Goal: Task Accomplishment & Management: Manage account settings

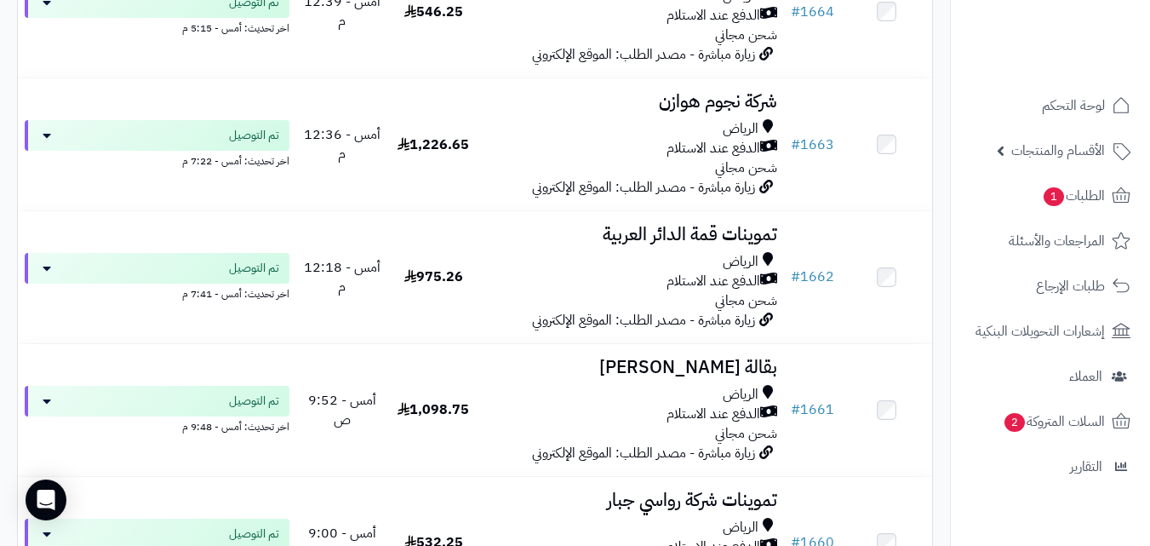
scroll to position [2066, 0]
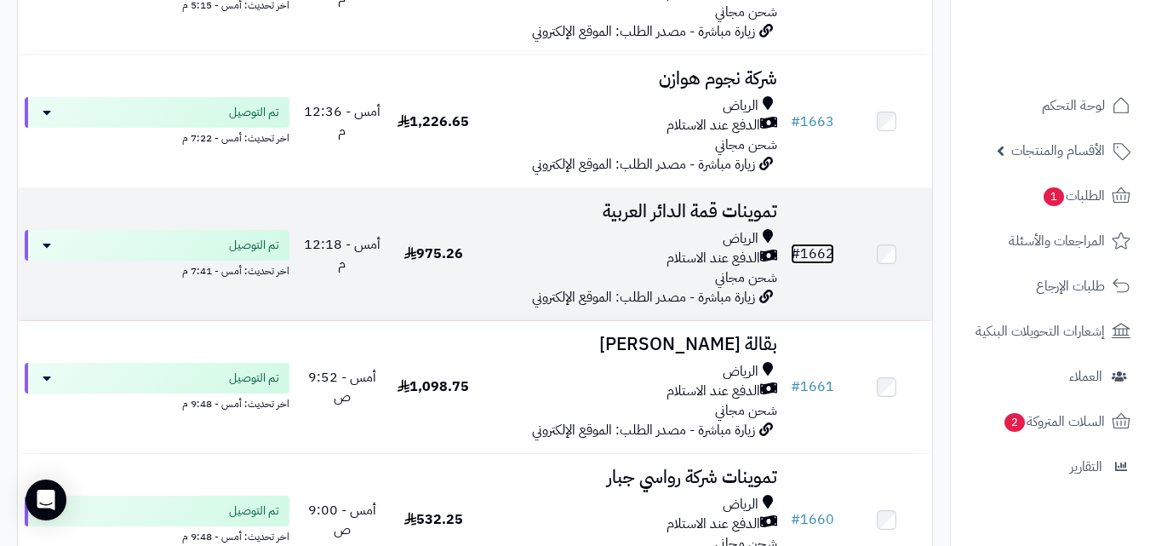
click at [811, 264] on link "# 1662" at bounding box center [812, 254] width 43 height 20
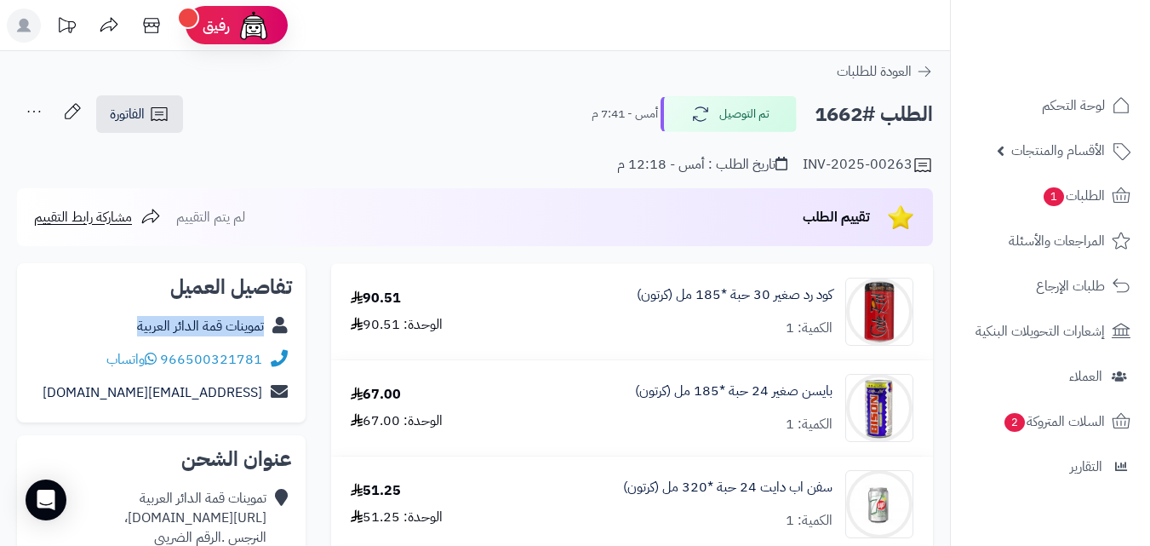
copy div "تموينات قمة الدائر العربية"
drag, startPoint x: 130, startPoint y: 322, endPoint x: 272, endPoint y: 326, distance: 142.3
click at [272, 326] on div "تموينات قمة الدائر العربية" at bounding box center [161, 326] width 261 height 33
click at [142, 110] on span "الفاتورة" at bounding box center [127, 114] width 35 height 20
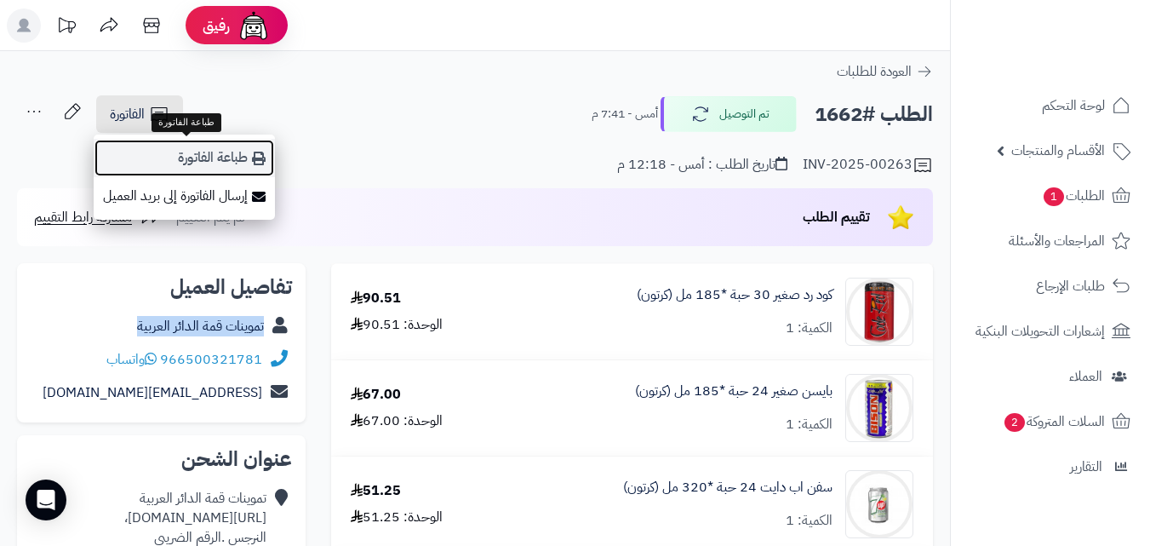
click at [212, 153] on link "طباعة الفاتورة" at bounding box center [184, 158] width 181 height 38
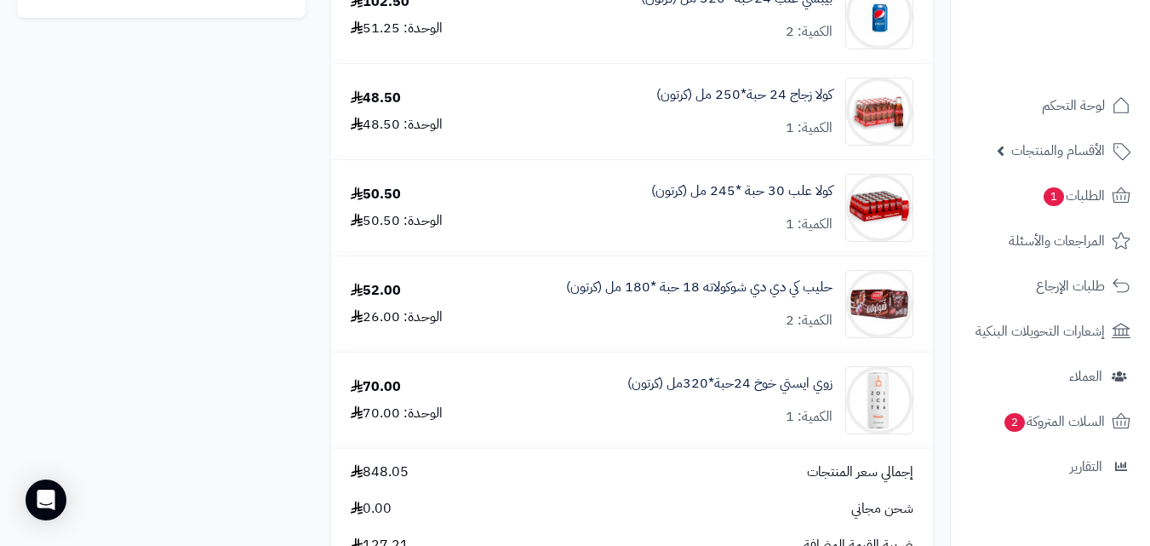
scroll to position [1171, 0]
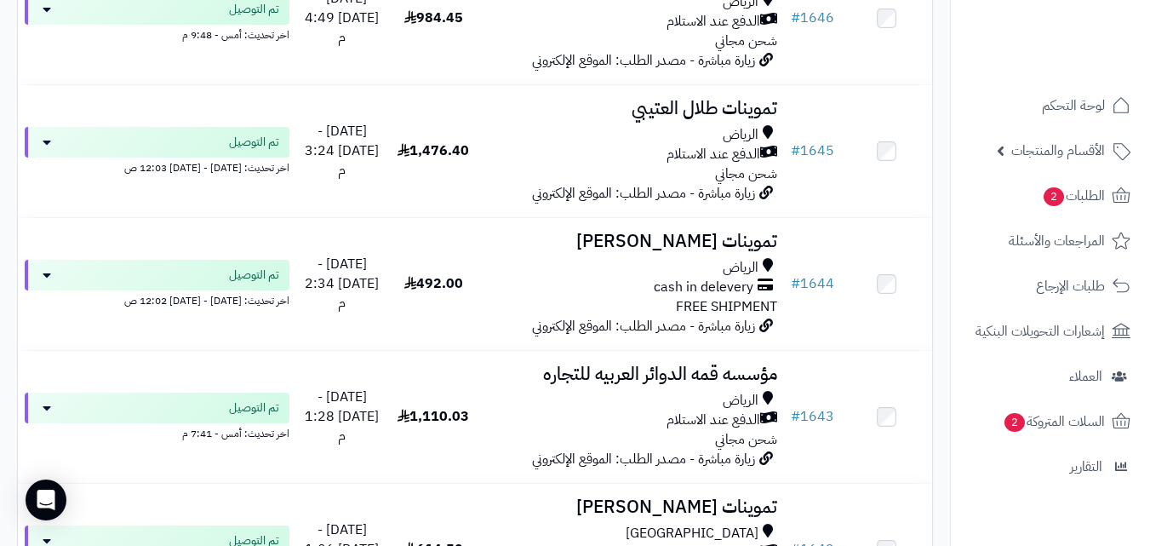
scroll to position [4651, 0]
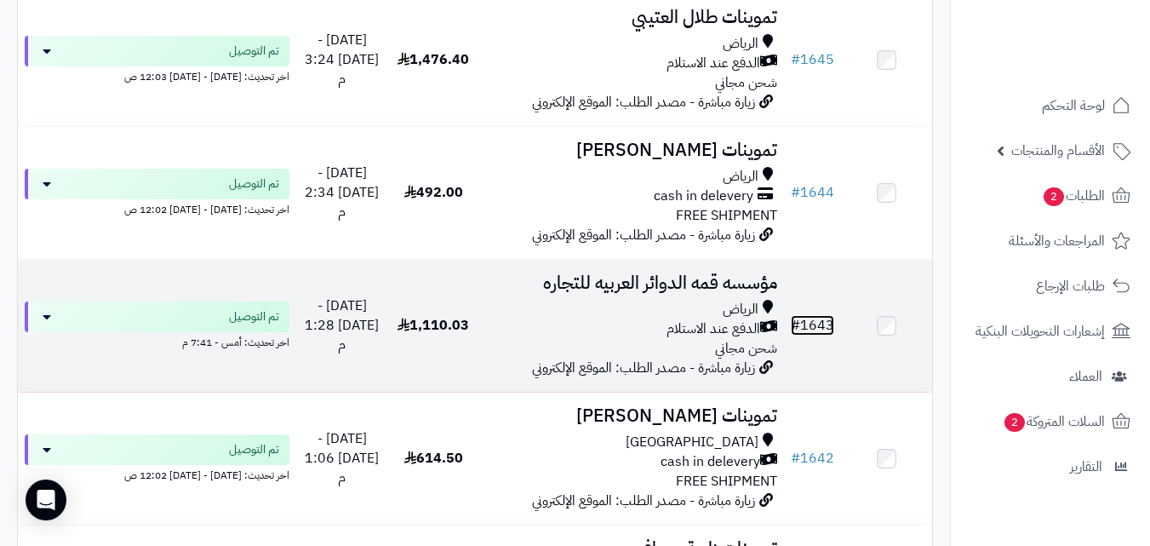
click at [828, 335] on link "# 1643" at bounding box center [812, 325] width 43 height 20
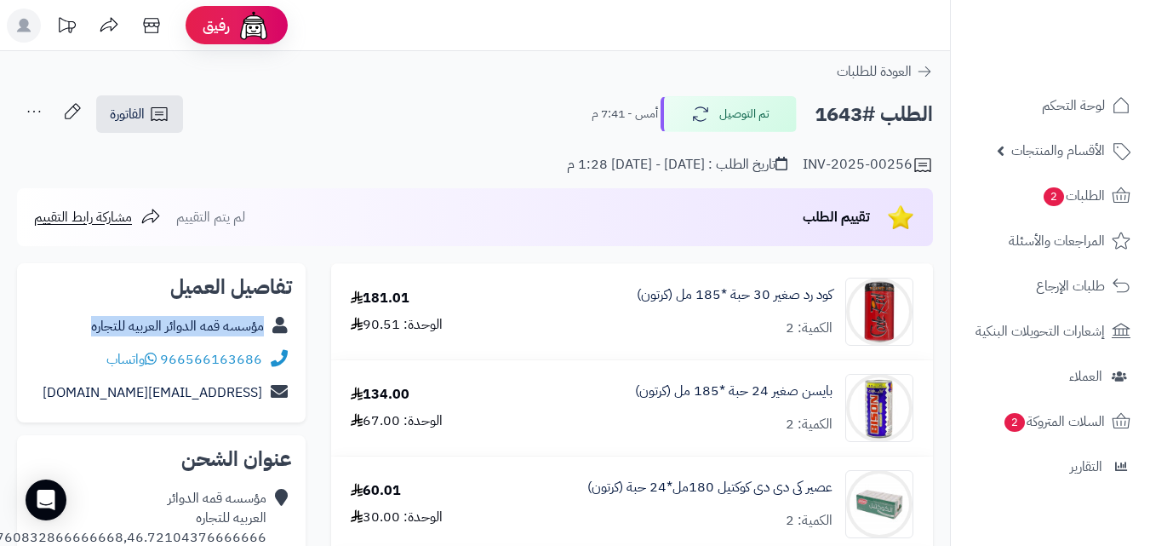
copy div "مؤسسه قمه الدوائر العربيه للتجاره"
drag, startPoint x: 83, startPoint y: 324, endPoint x: 299, endPoint y: 338, distance: 215.8
click at [299, 338] on div "تفاصيل العميل مؤسسه قمه الدوائر العربيه للتجاره 966566163686 واتساب pp@jj.com" at bounding box center [161, 343] width 289 height 160
click at [142, 103] on link "الفاتورة" at bounding box center [139, 113] width 87 height 37
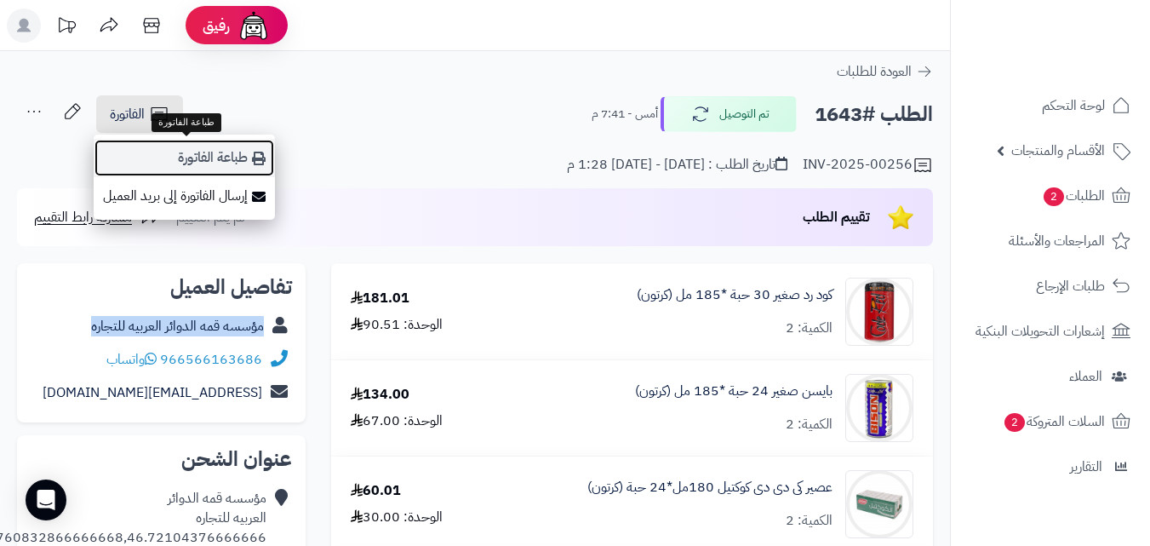
click at [249, 163] on link "طباعة الفاتورة" at bounding box center [184, 158] width 181 height 38
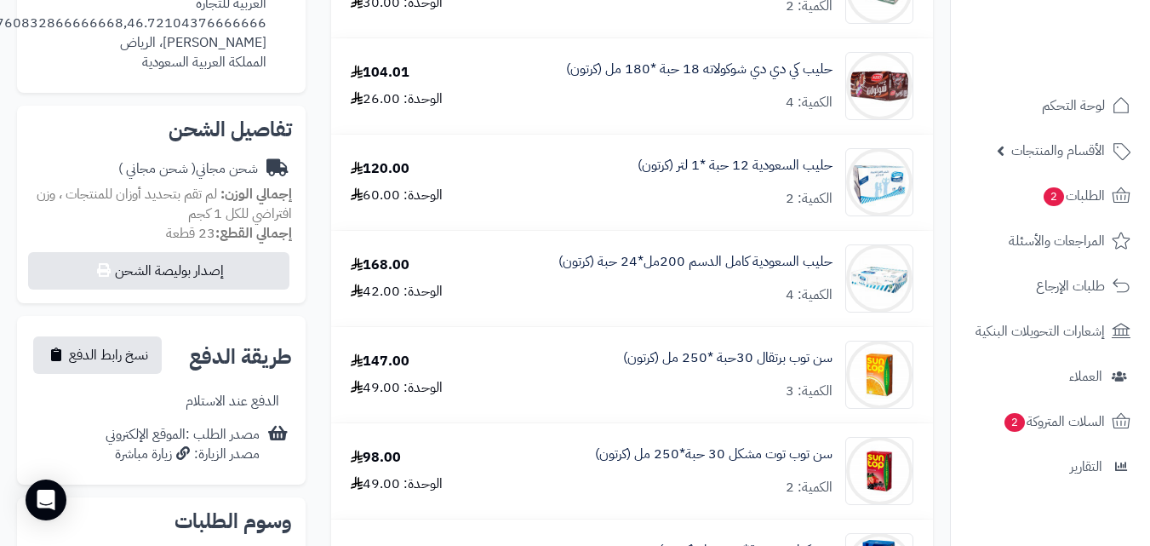
scroll to position [524, 0]
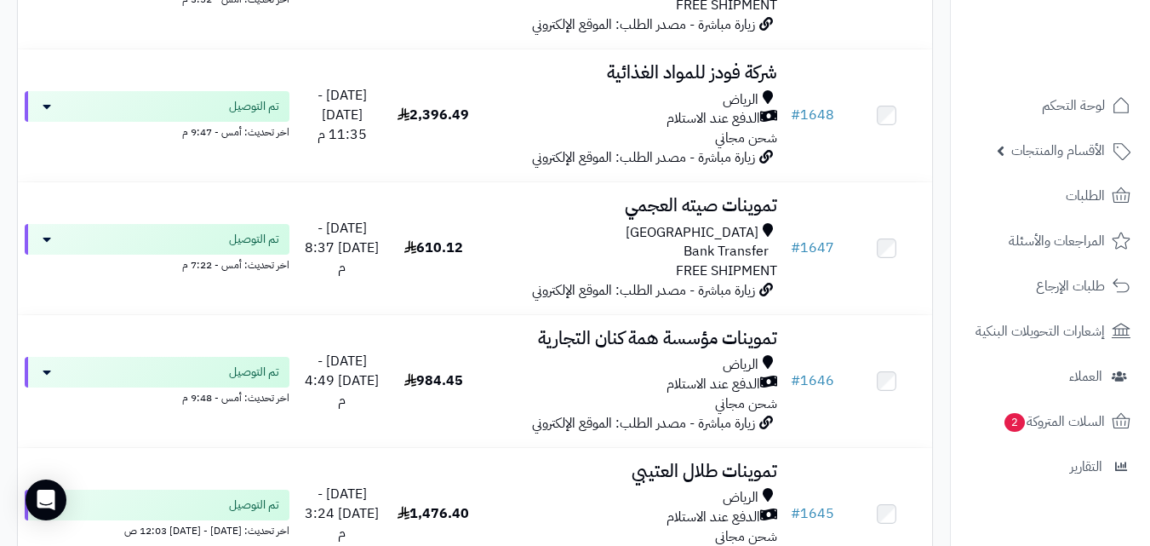
scroll to position [4334, 0]
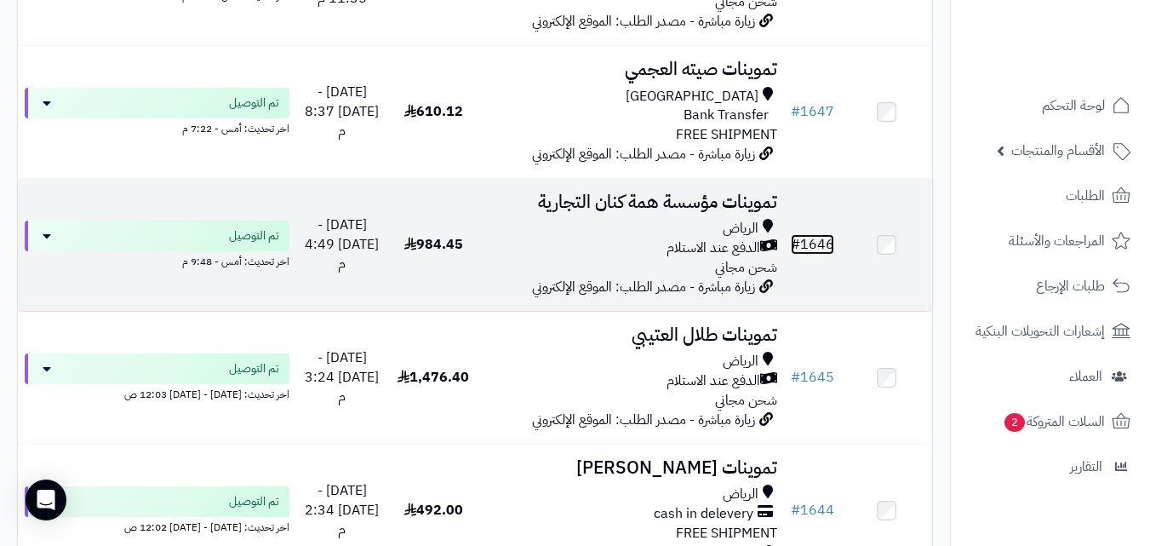
click at [814, 255] on link "# 1646" at bounding box center [812, 244] width 43 height 20
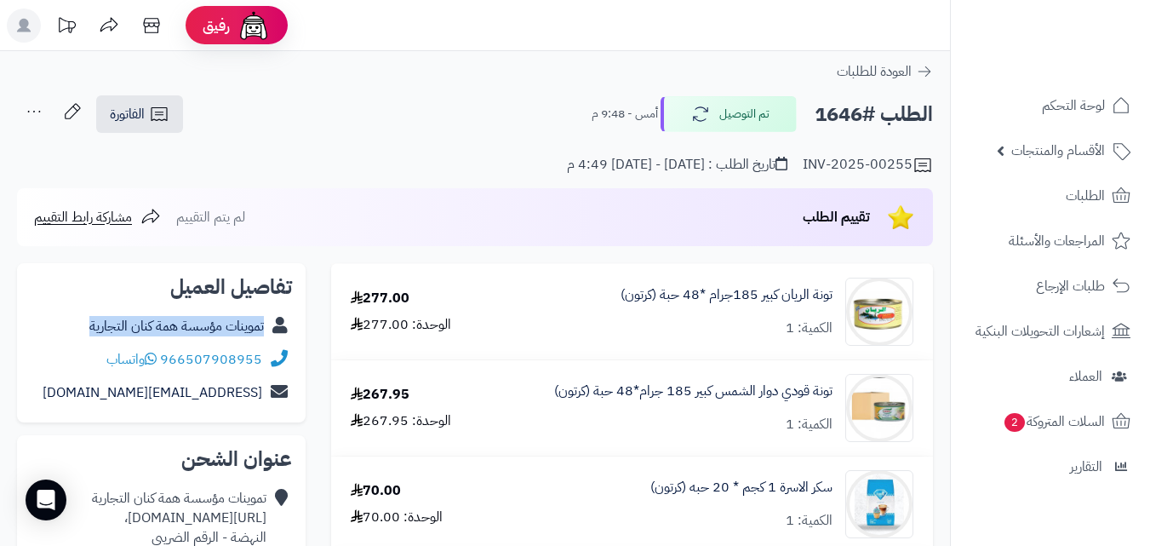
copy div "تموينات مؤسسة همة كنان التجارية"
drag, startPoint x: 80, startPoint y: 325, endPoint x: 287, endPoint y: 320, distance: 207.0
click at [287, 320] on div "تموينات مؤسسة همة كنان التجارية" at bounding box center [161, 326] width 261 height 33
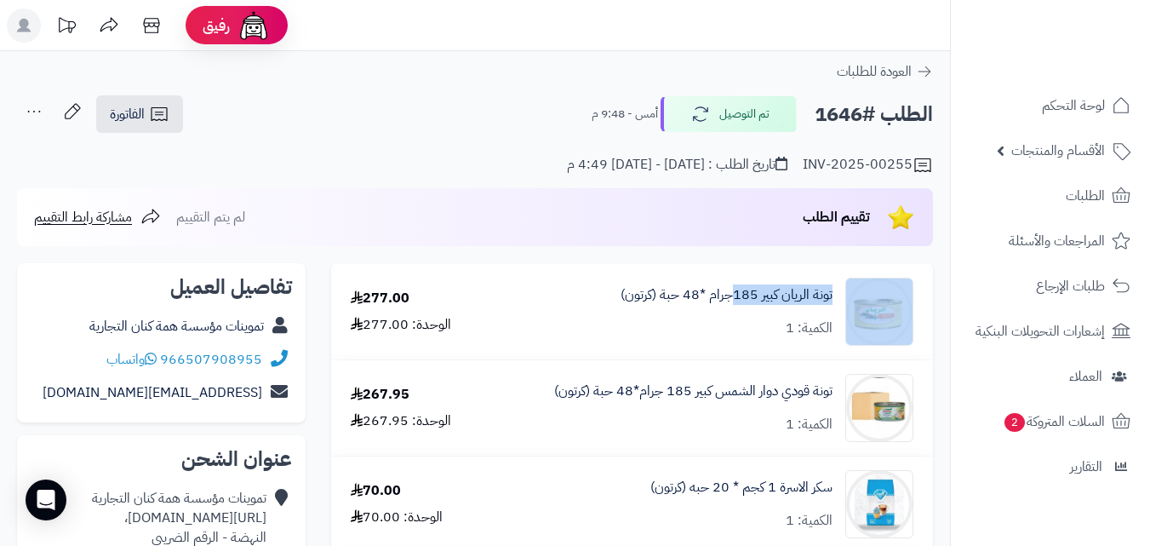
copy div "تونة الريان كبير 185"
drag, startPoint x: 844, startPoint y: 293, endPoint x: 746, endPoint y: 292, distance: 97.9
click at [738, 305] on div "تونة الريان كبير 185جرام *48 حبة (كرتون) الكمية: 1" at bounding box center [710, 312] width 433 height 68
click at [821, 294] on link "تونة الريان كبير 185جرام *48 حبة (كرتون)" at bounding box center [727, 295] width 212 height 20
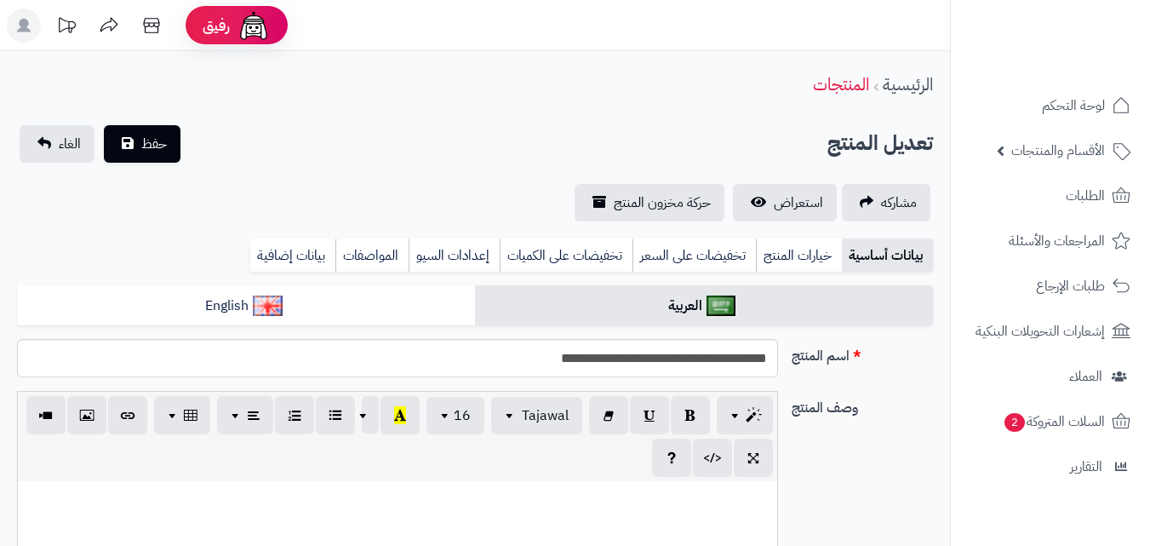
scroll to position [817, 0]
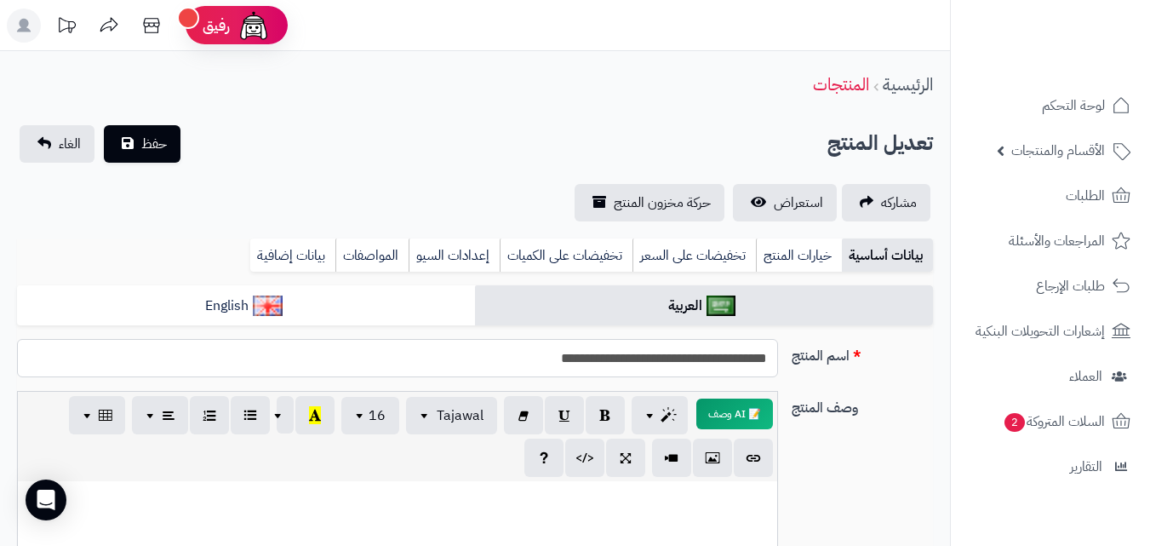
drag, startPoint x: 770, startPoint y: 360, endPoint x: 674, endPoint y: 362, distance: 95.4
click at [674, 362] on input "**********" at bounding box center [397, 358] width 761 height 38
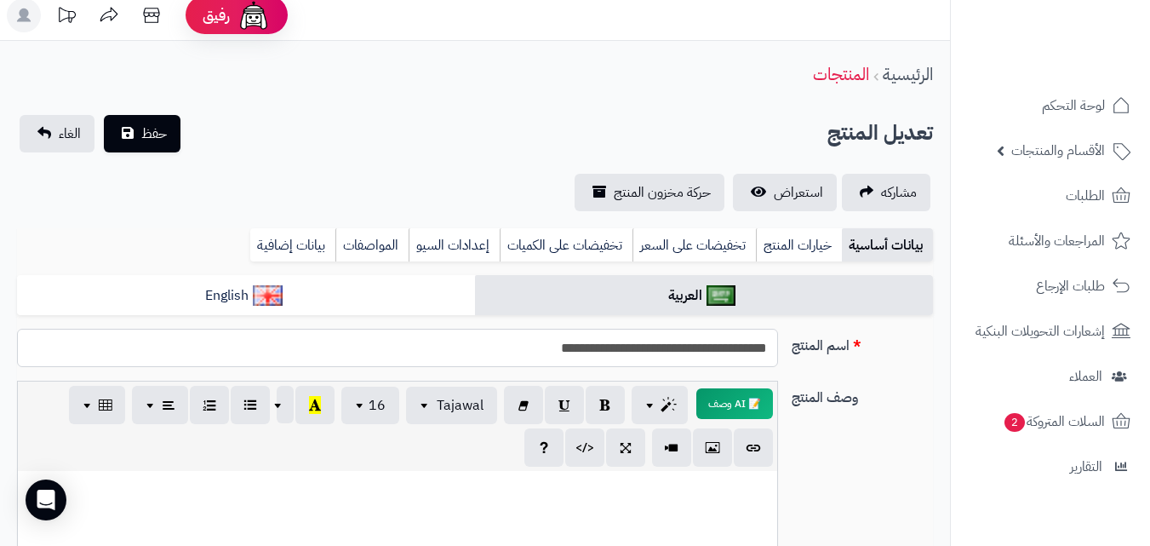
scroll to position [0, 0]
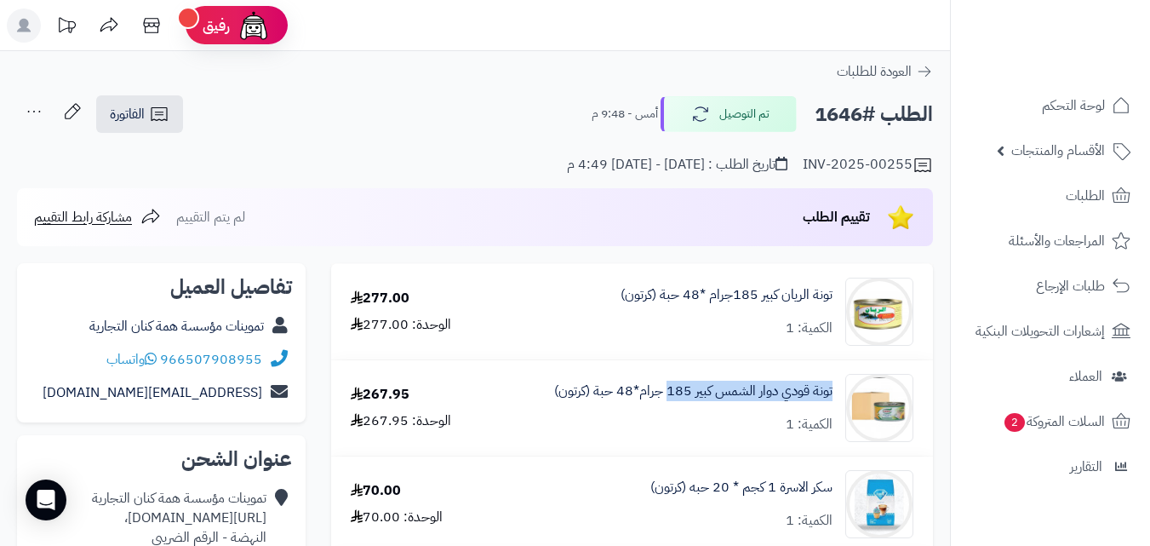
copy link "تونة قودي دوار الشمس كبير 185"
drag, startPoint x: 836, startPoint y: 390, endPoint x: 669, endPoint y: 402, distance: 167.3
click at [669, 402] on div "تونة قودي دوار الشمس كبير 185 جرام*48 حبة (كرتون) الكمية: 1" at bounding box center [710, 408] width 433 height 68
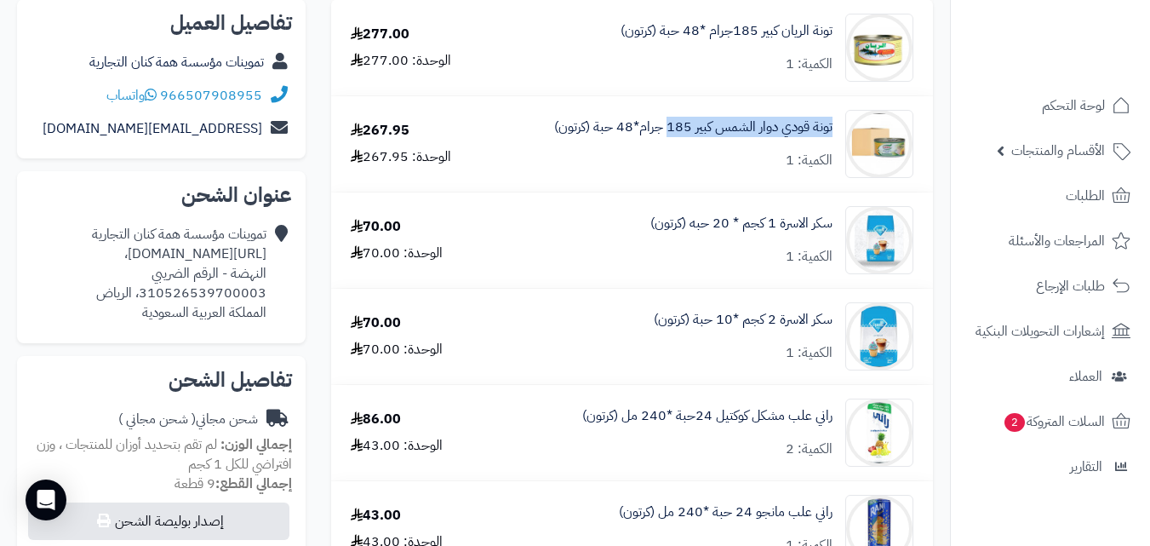
scroll to position [268, 0]
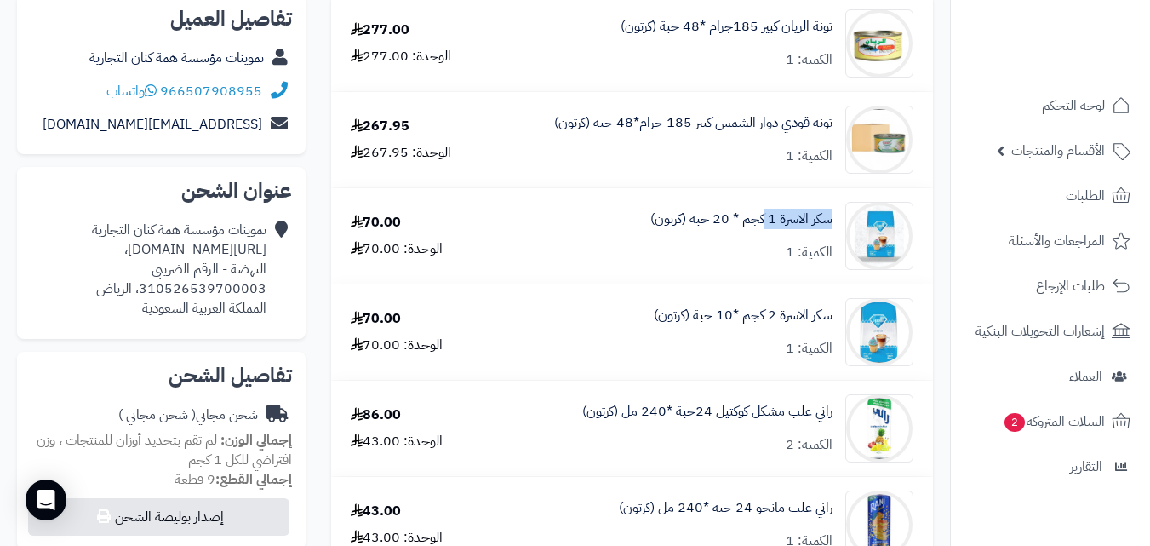
copy link "سكر الاسرة 1"
drag, startPoint x: 837, startPoint y: 216, endPoint x: 766, endPoint y: 229, distance: 71.8
click at [766, 229] on div "سكر الاسرة 1 كجم * 20 حبه (كرتون) الكمية: 1" at bounding box center [710, 236] width 433 height 68
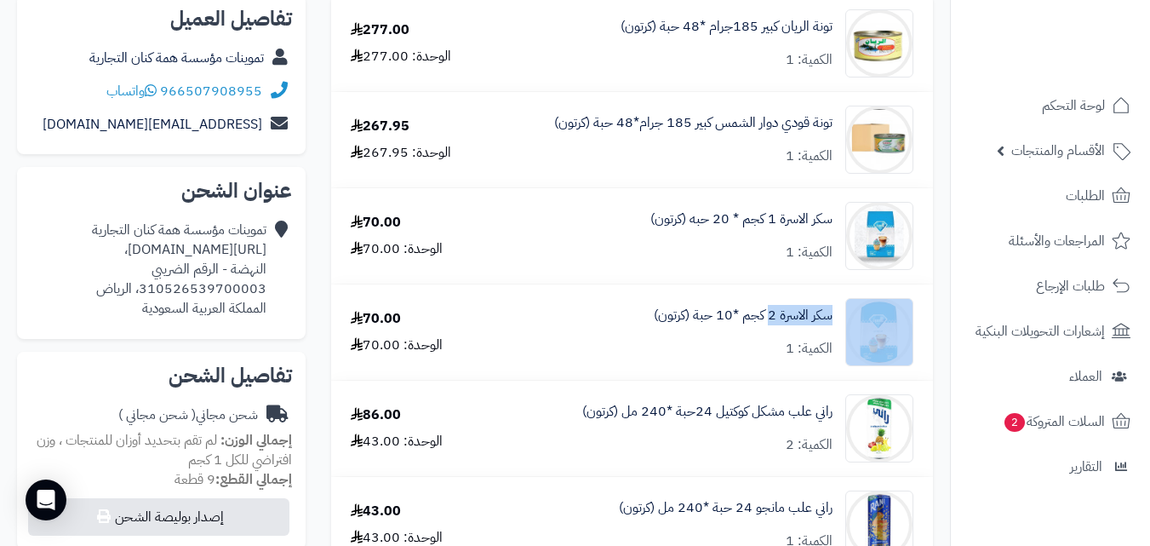
copy div "سكر الاسرة 2"
drag, startPoint x: 841, startPoint y: 314, endPoint x: 767, endPoint y: 329, distance: 75.5
click at [767, 329] on div "سكر الاسرة 2 كجم *10 حبة (كرتون) الكمية: 1" at bounding box center [710, 332] width 433 height 68
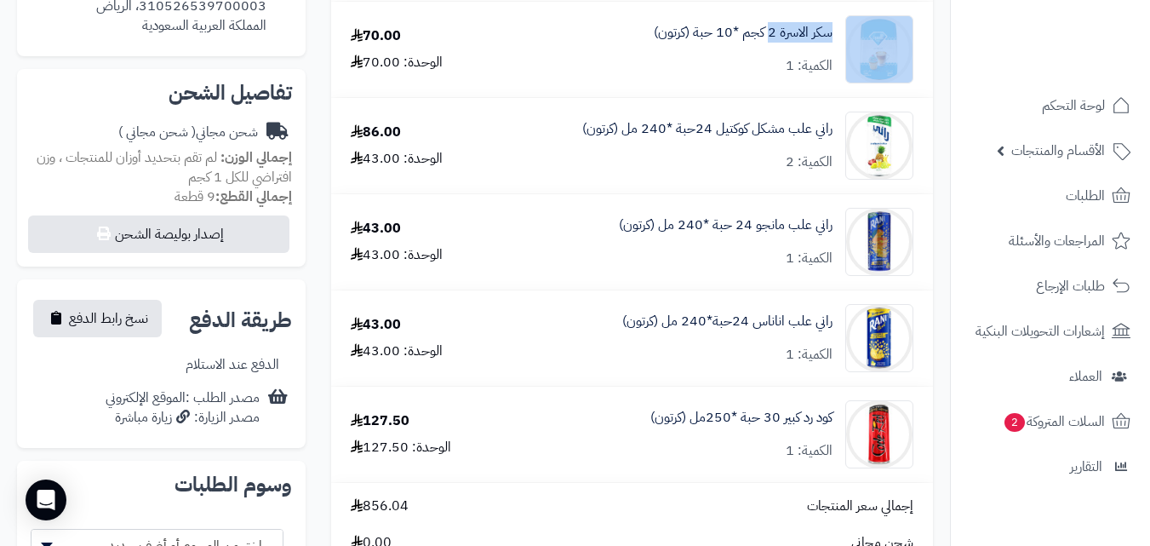
scroll to position [0, 0]
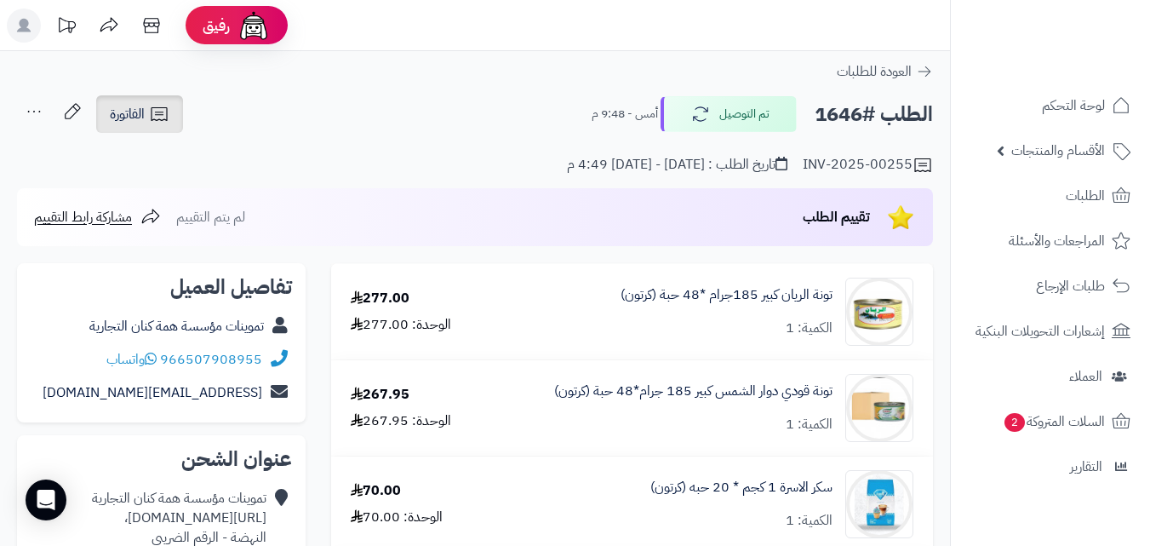
click at [131, 106] on span "الفاتورة" at bounding box center [127, 114] width 35 height 20
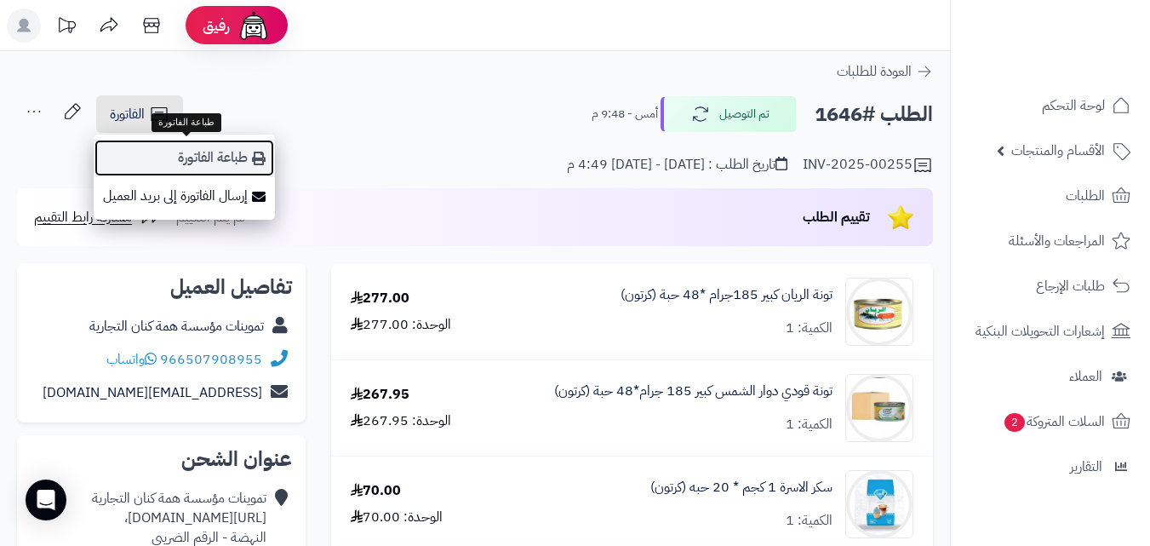
click at [219, 146] on link "طباعة الفاتورة" at bounding box center [184, 158] width 181 height 38
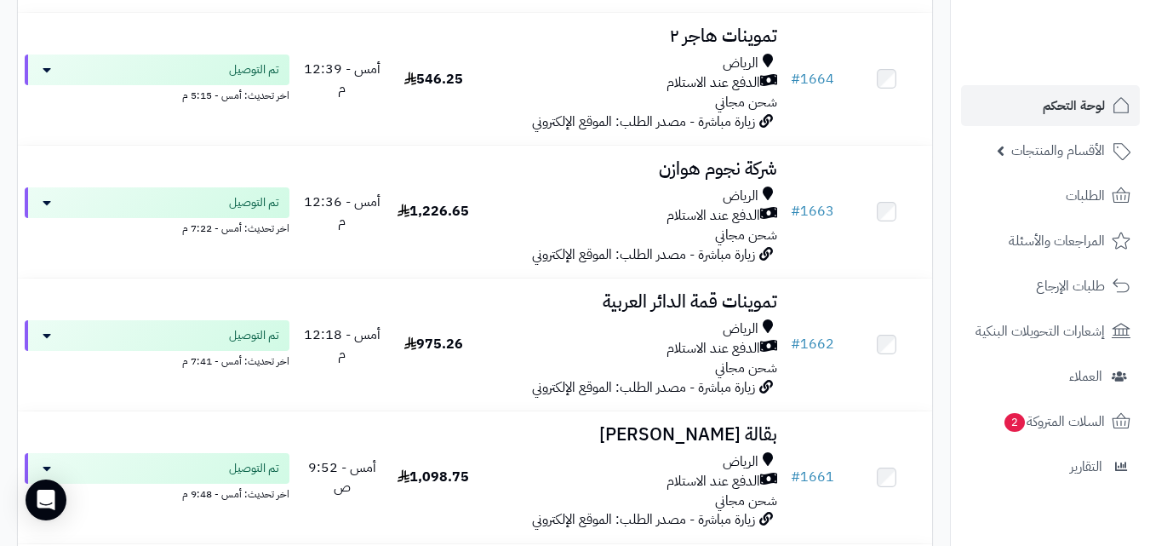
scroll to position [2131, 0]
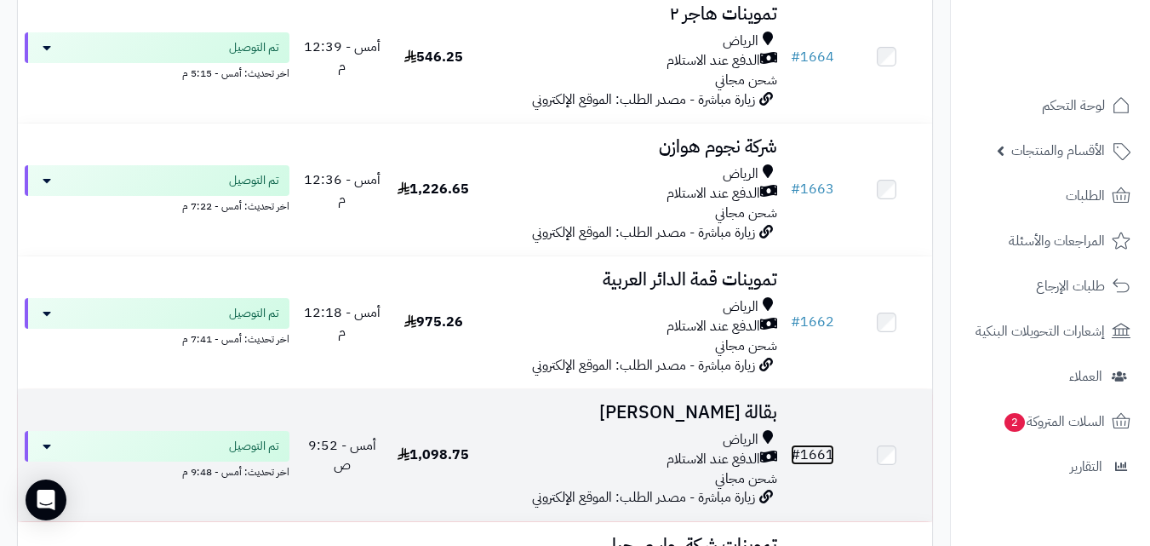
click at [821, 464] on link "# 1661" at bounding box center [812, 454] width 43 height 20
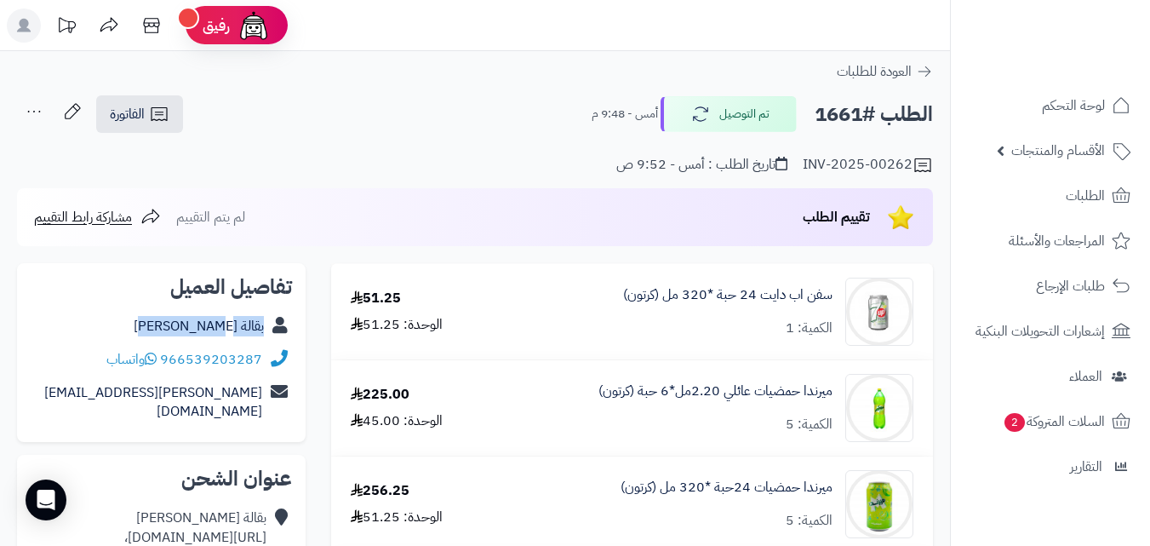
copy div "بقالة [PERSON_NAME]"
drag, startPoint x: 171, startPoint y: 325, endPoint x: 267, endPoint y: 333, distance: 96.5
click at [267, 333] on div "بقالة [PERSON_NAME]" at bounding box center [161, 326] width 261 height 33
click at [158, 109] on icon at bounding box center [159, 114] width 20 height 20
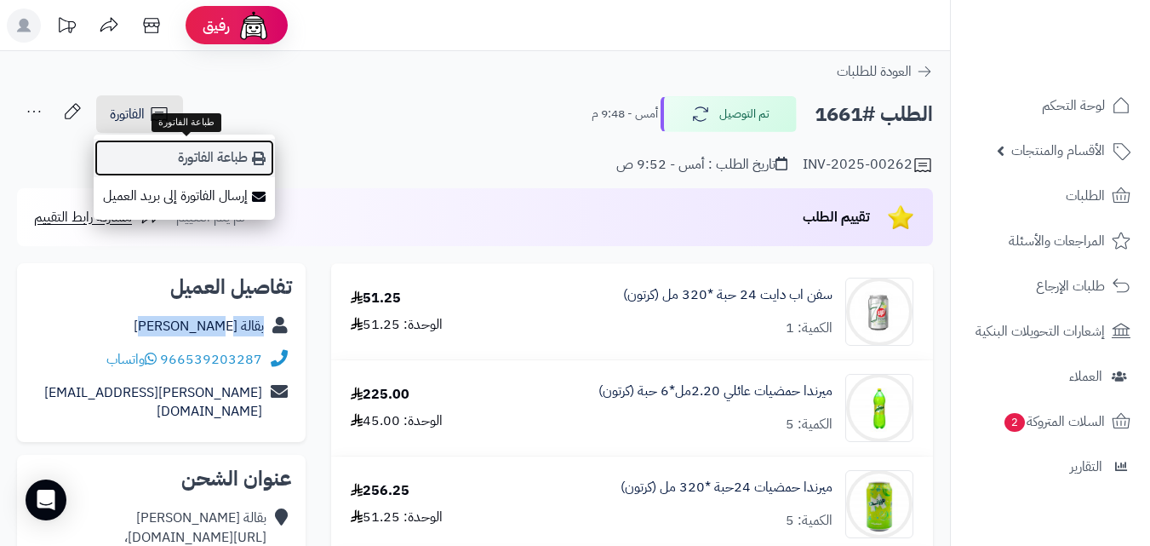
click at [226, 157] on link "طباعة الفاتورة" at bounding box center [184, 158] width 181 height 38
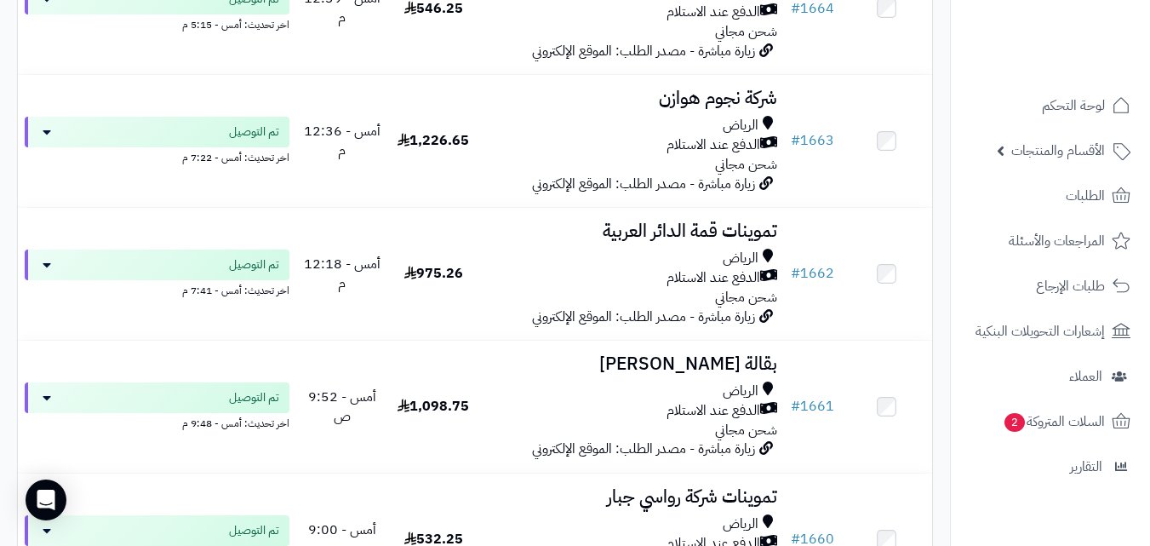
scroll to position [2203, 0]
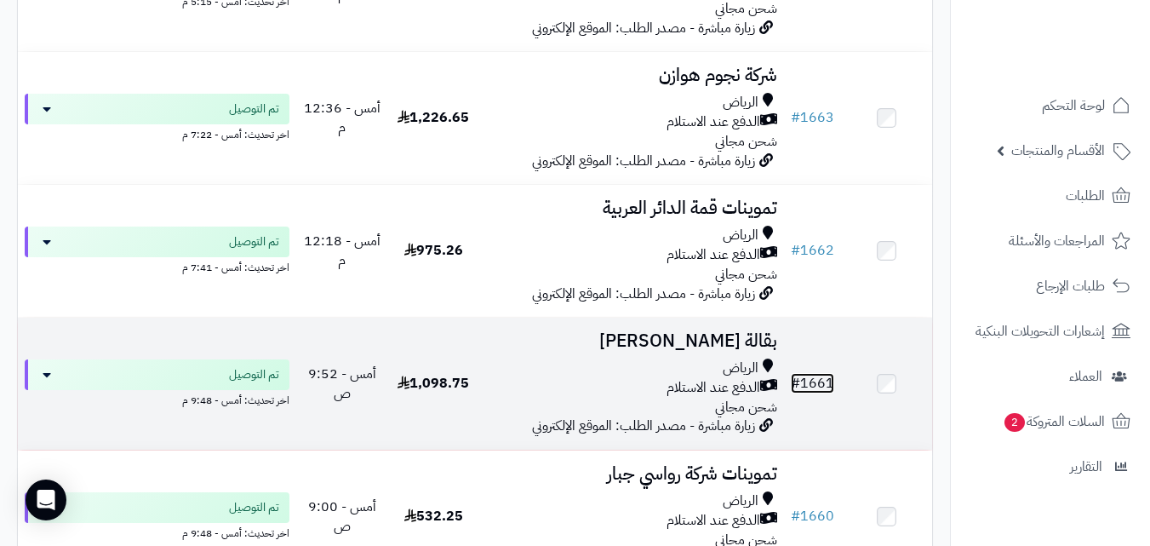
click at [824, 391] on link "# 1661" at bounding box center [812, 383] width 43 height 20
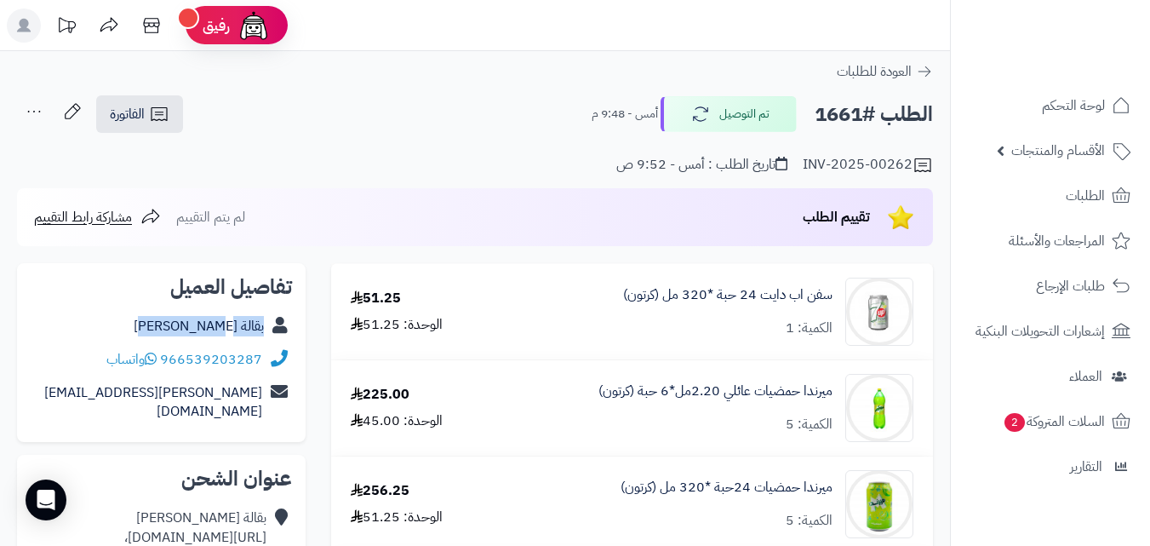
copy div "بقالة [PERSON_NAME]"
drag, startPoint x: 171, startPoint y: 324, endPoint x: 304, endPoint y: 323, distance: 132.8
click at [304, 323] on div "تفاصيل العميل بقالة يحيى البشى 966539203287 واتساب yahya@uhj.com" at bounding box center [161, 352] width 289 height 179
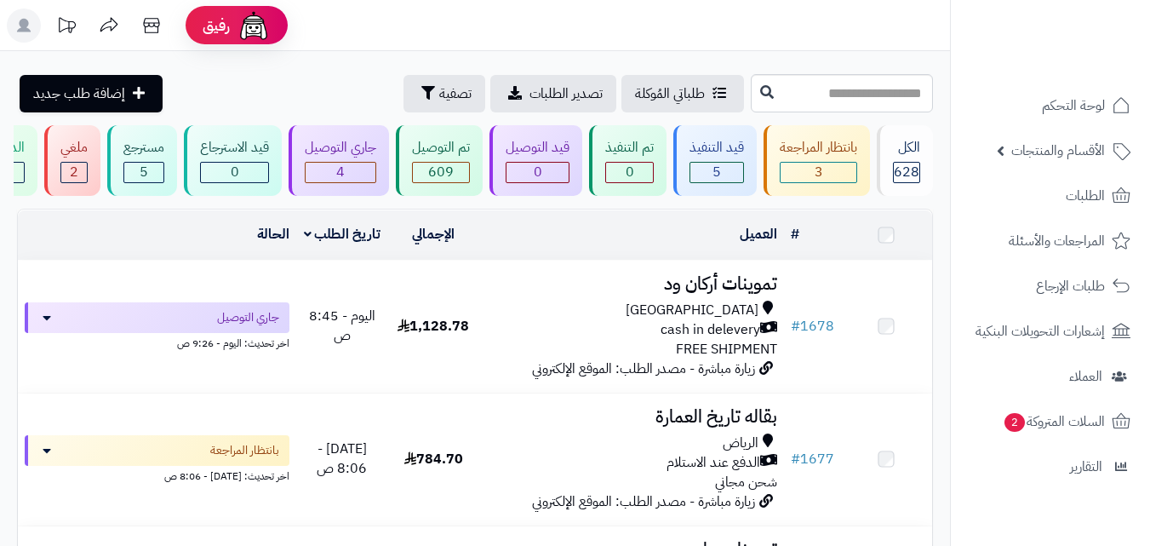
scroll to position [2203, 0]
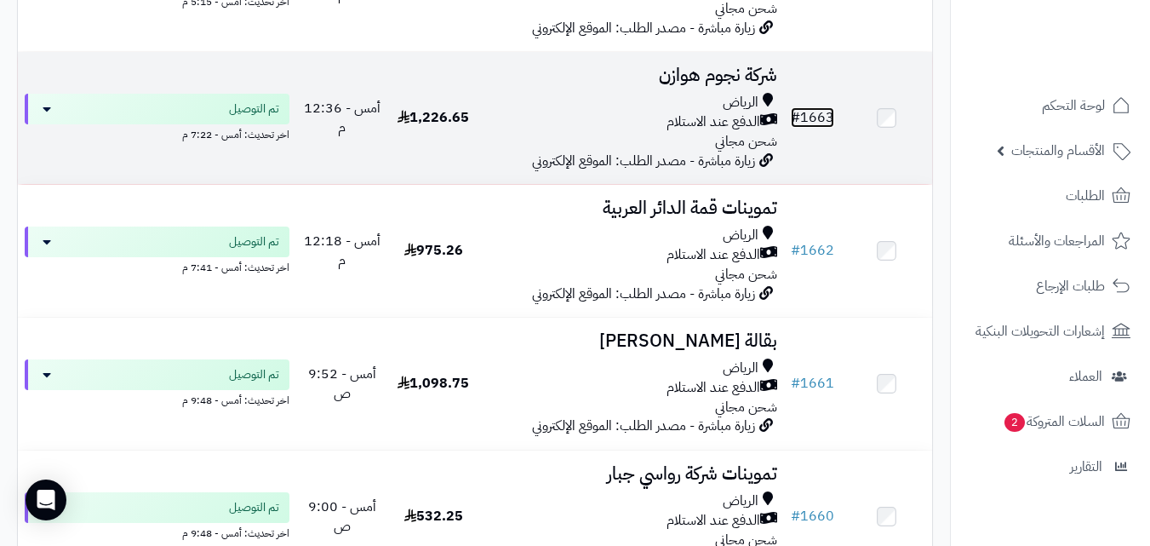
click at [821, 128] on link "# 1663" at bounding box center [812, 117] width 43 height 20
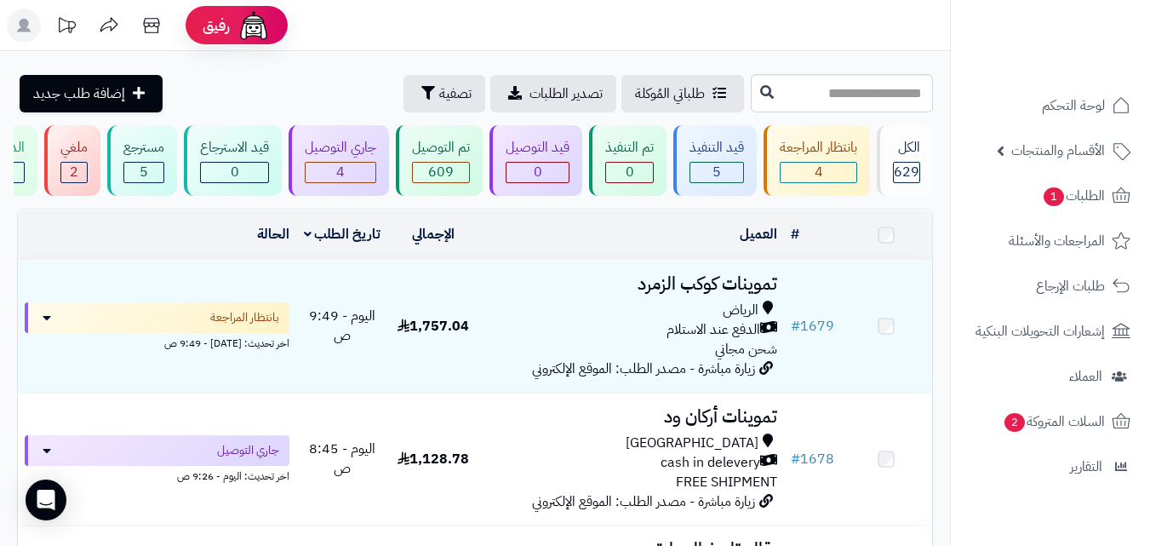
scroll to position [2336, 0]
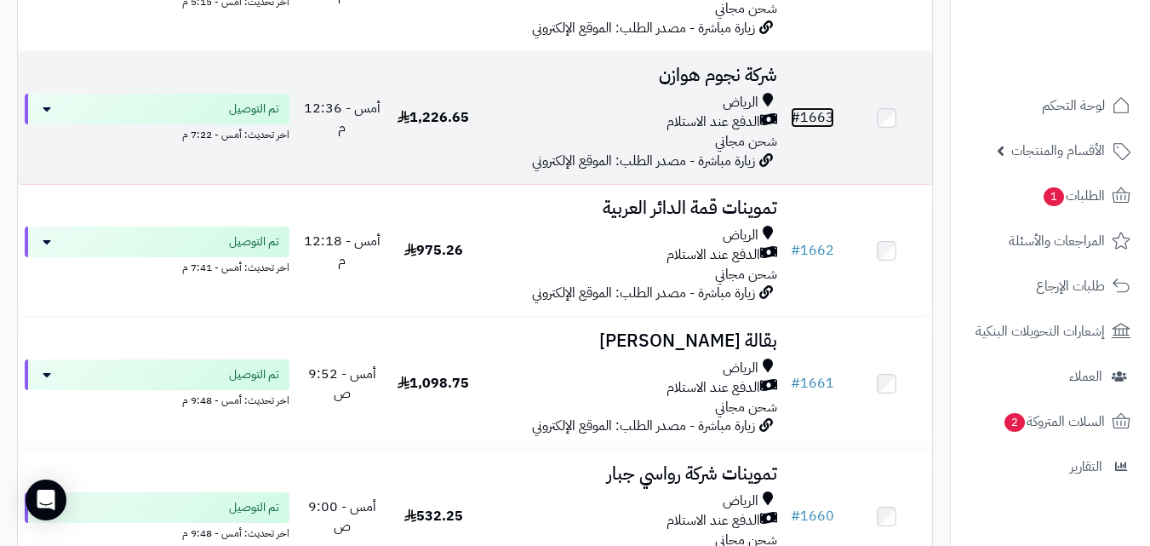
click at [819, 128] on link "# 1663" at bounding box center [812, 117] width 43 height 20
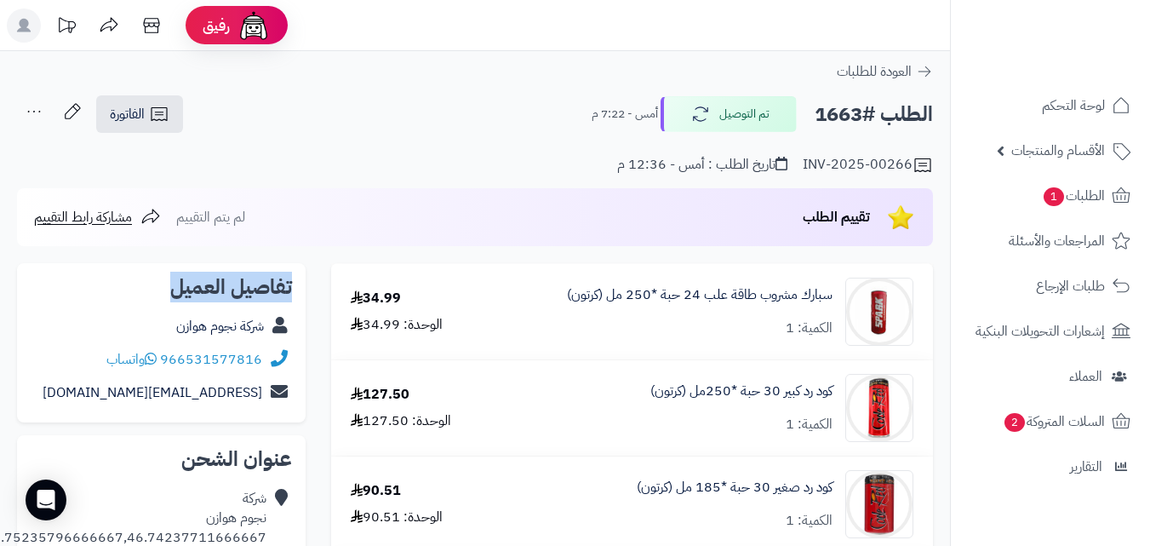
copy h2 "تفاصيل العميل"
drag, startPoint x: 158, startPoint y: 293, endPoint x: 297, endPoint y: 293, distance: 138.8
click at [297, 293] on div "تفاصيل العميل شركة نجوم هوازن 966531577816 واتساب [EMAIL_ADDRESS][DOMAIN_NAME]" at bounding box center [161, 343] width 289 height 160
copy h2 "تفاصيل العميل"
click at [118, 289] on h2 "تفاصيل العميل" at bounding box center [161, 287] width 261 height 20
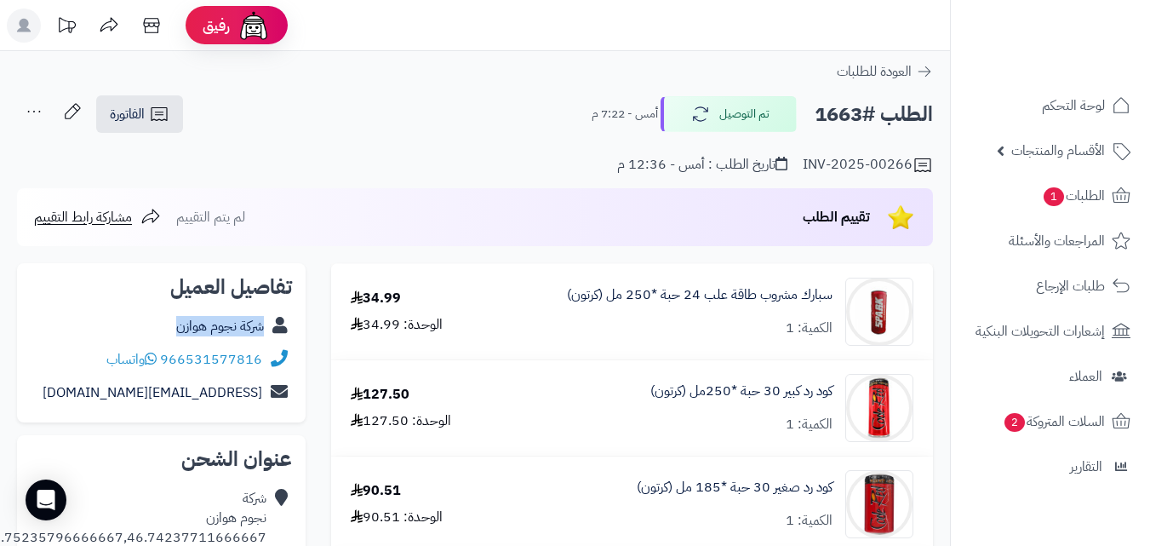
copy div "شركة نجوم هوازن"
drag, startPoint x: 158, startPoint y: 325, endPoint x: 278, endPoint y: 334, distance: 119.5
click at [278, 334] on div "شركة نجوم هوازن" at bounding box center [161, 326] width 261 height 33
copy div "شركة نجوم هوازن"
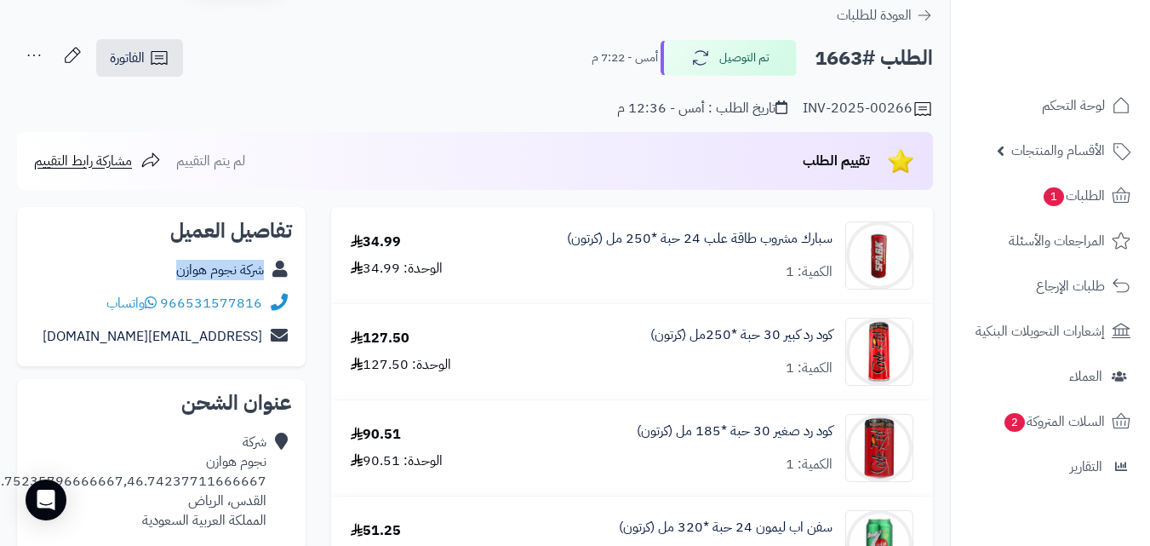
scroll to position [50, 0]
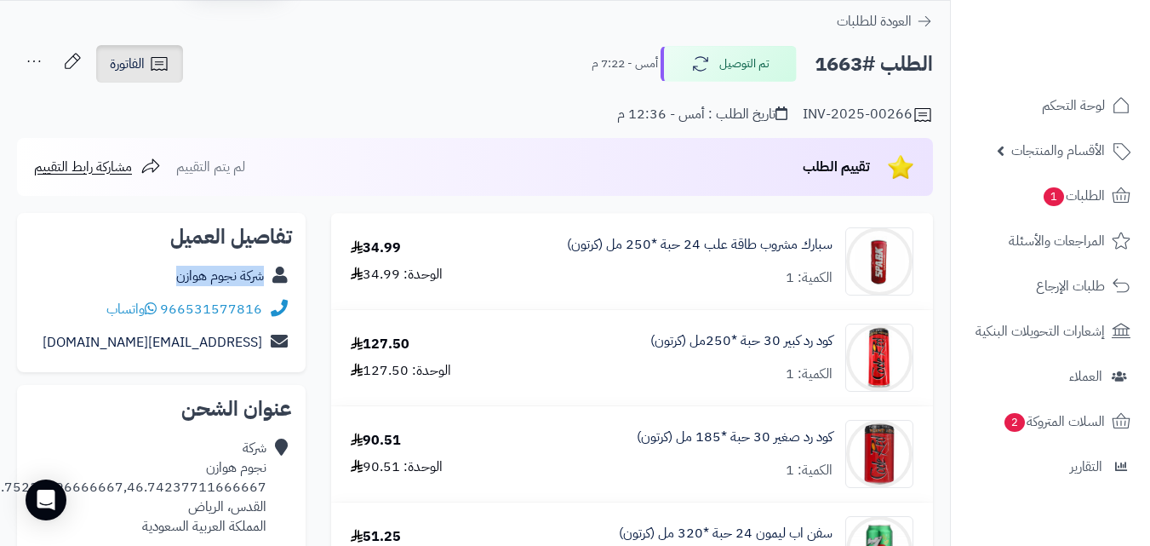
click at [161, 60] on icon at bounding box center [159, 64] width 20 height 20
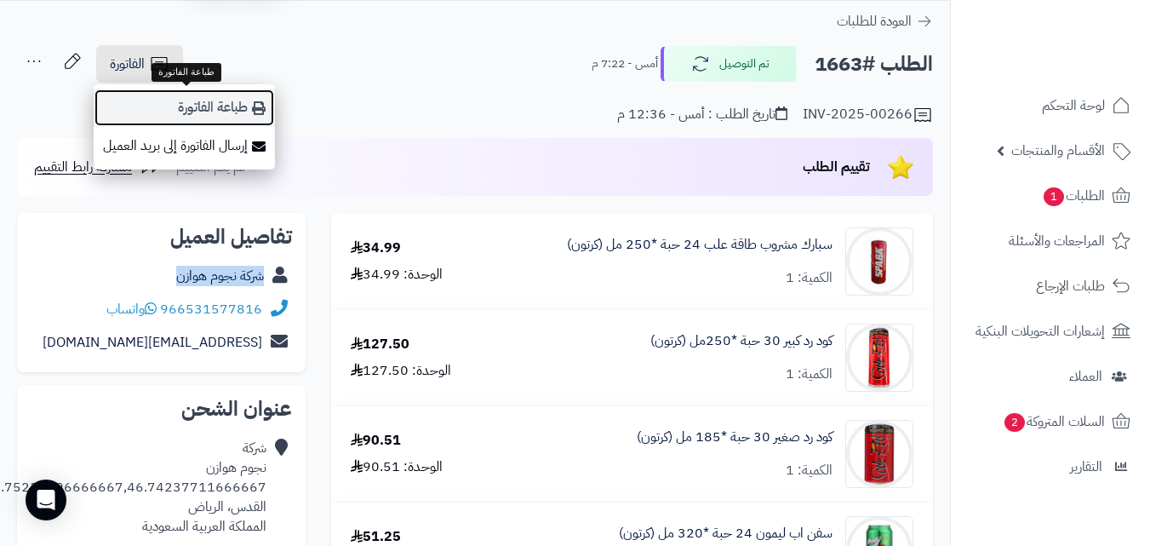
click at [228, 105] on link "طباعة الفاتورة" at bounding box center [184, 108] width 181 height 38
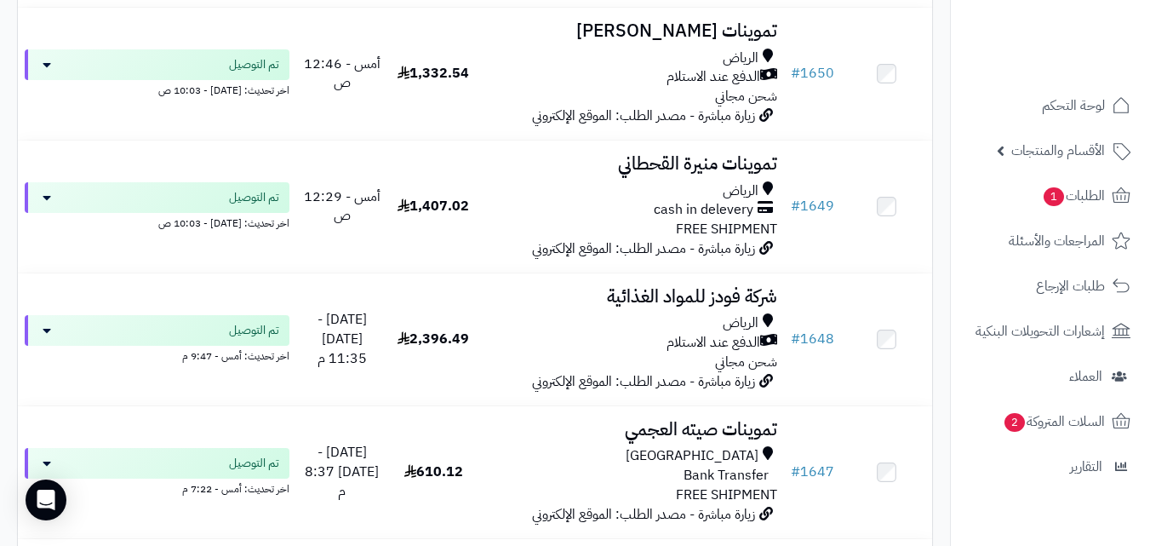
scroll to position [4353, 0]
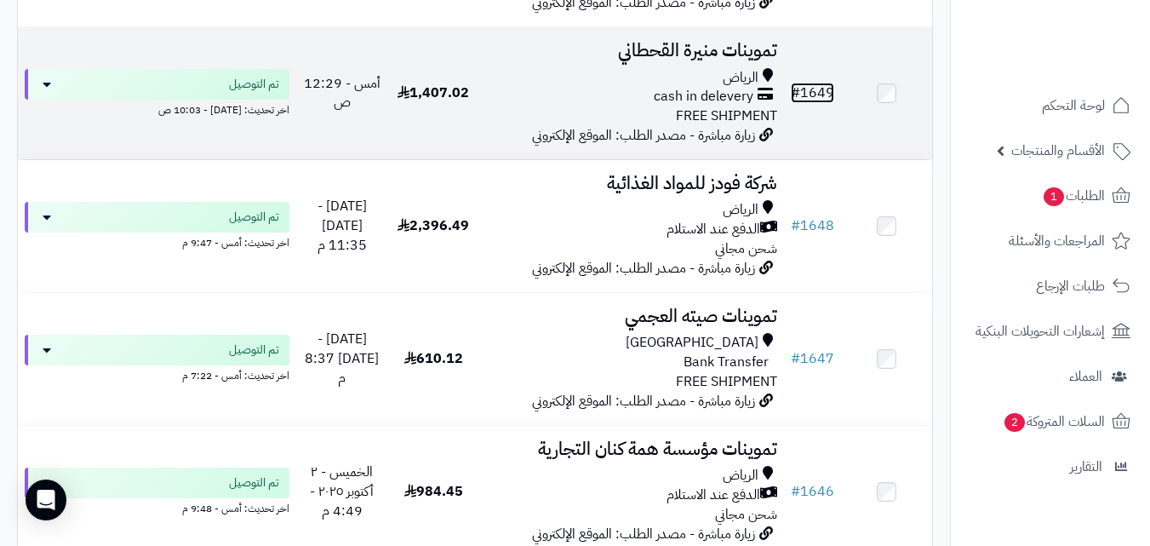
click at [811, 103] on link "# 1649" at bounding box center [812, 93] width 43 height 20
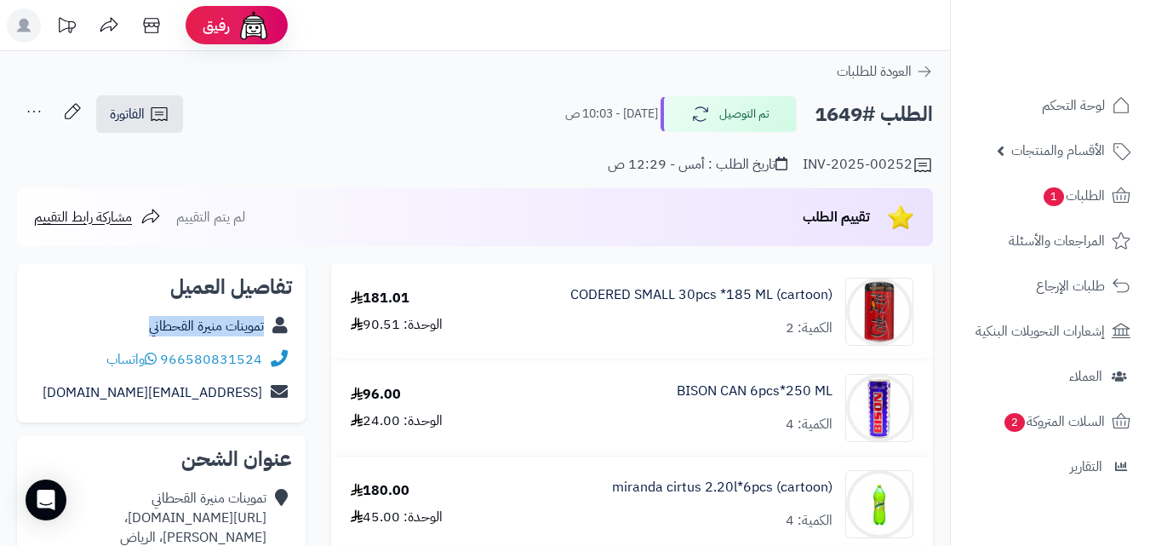
copy div "تموينات منيرة القحطاني"
drag, startPoint x: 143, startPoint y: 329, endPoint x: 270, endPoint y: 339, distance: 127.3
click at [270, 339] on div "تموينات منيرة القحطاني" at bounding box center [161, 326] width 261 height 33
click at [163, 95] on link "الفاتورة" at bounding box center [139, 113] width 87 height 37
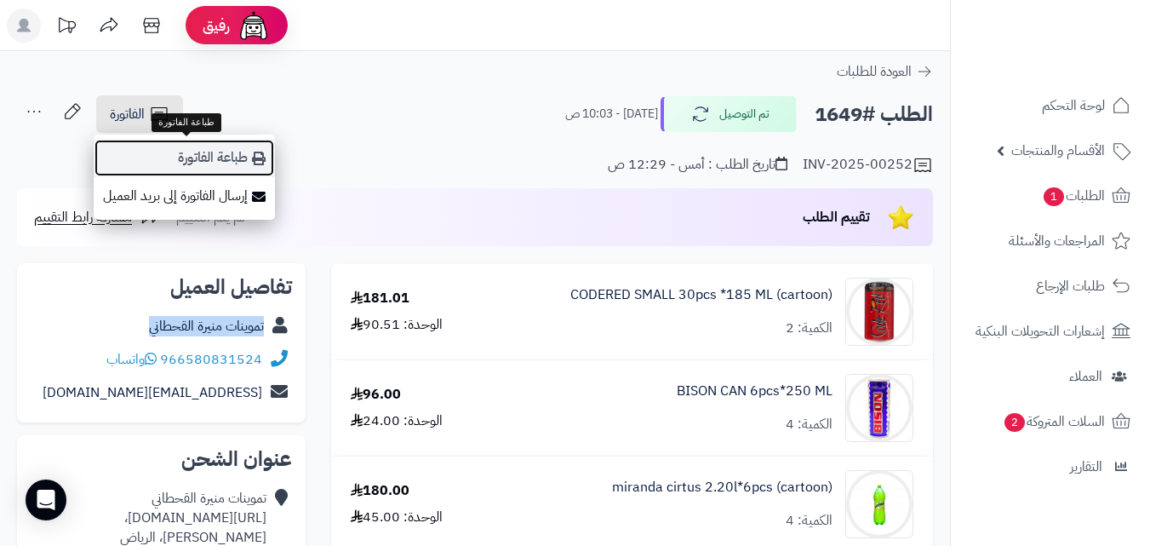
click at [204, 147] on link "طباعة الفاتورة" at bounding box center [184, 158] width 181 height 38
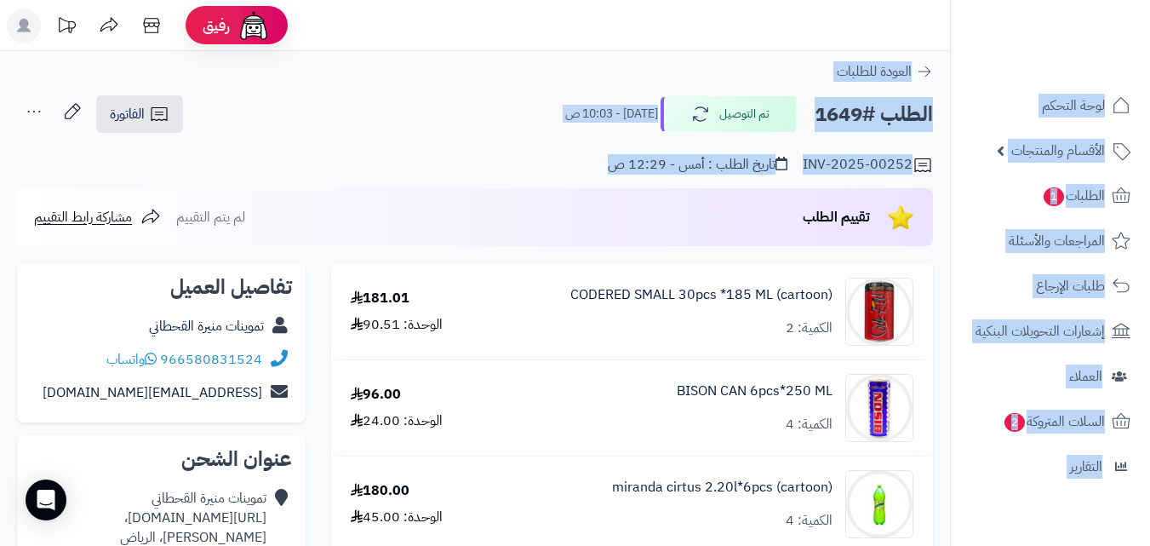
drag, startPoint x: 1149, startPoint y: 97, endPoint x: 1162, endPoint y: 175, distance: 79.4
click at [1149, 186] on html "**********" at bounding box center [575, 273] width 1150 height 546
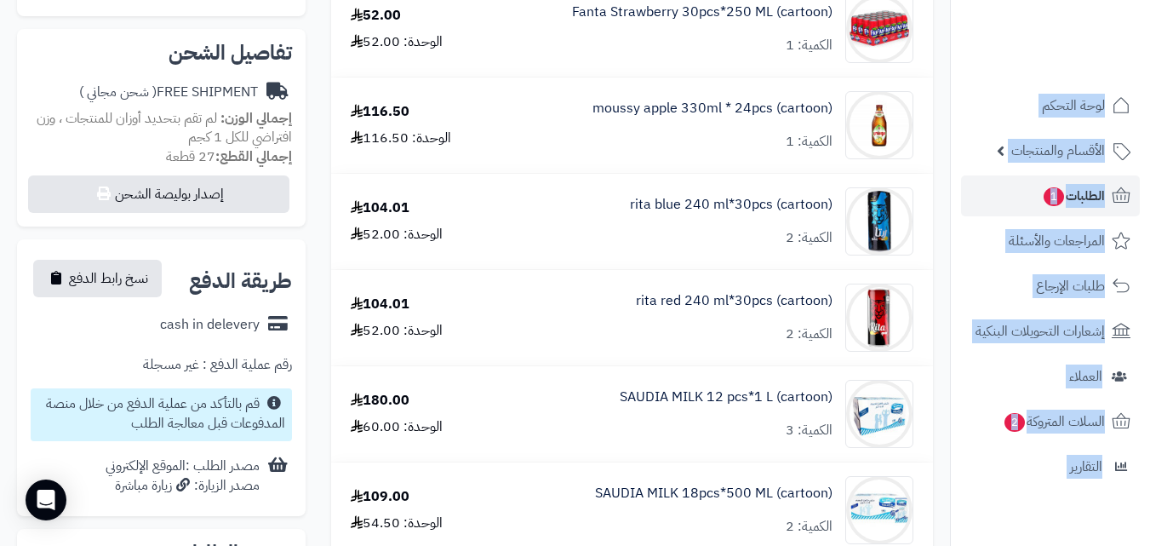
scroll to position [581, 0]
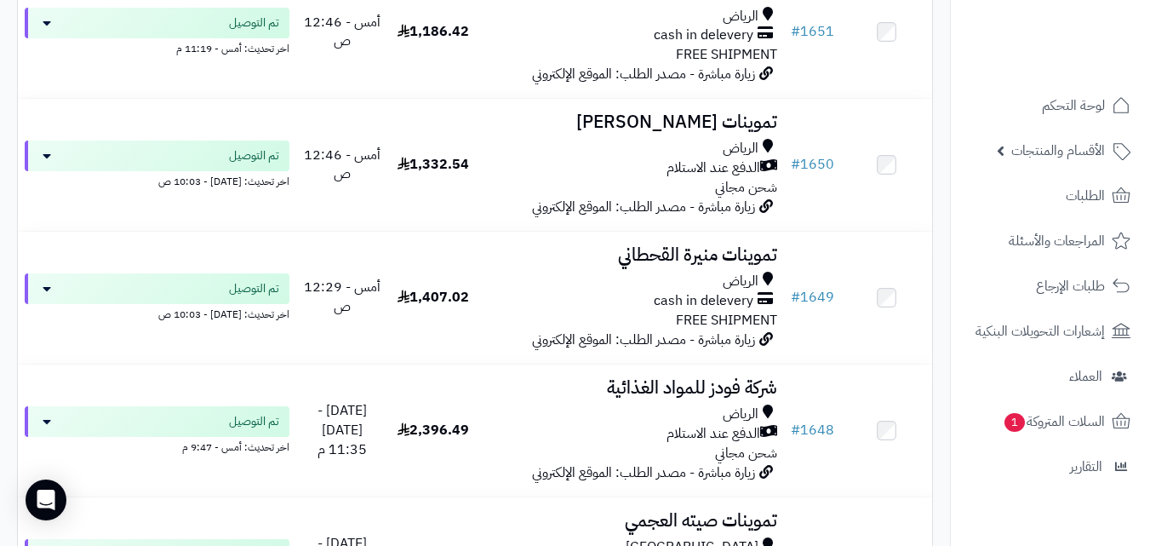
scroll to position [4369, 0]
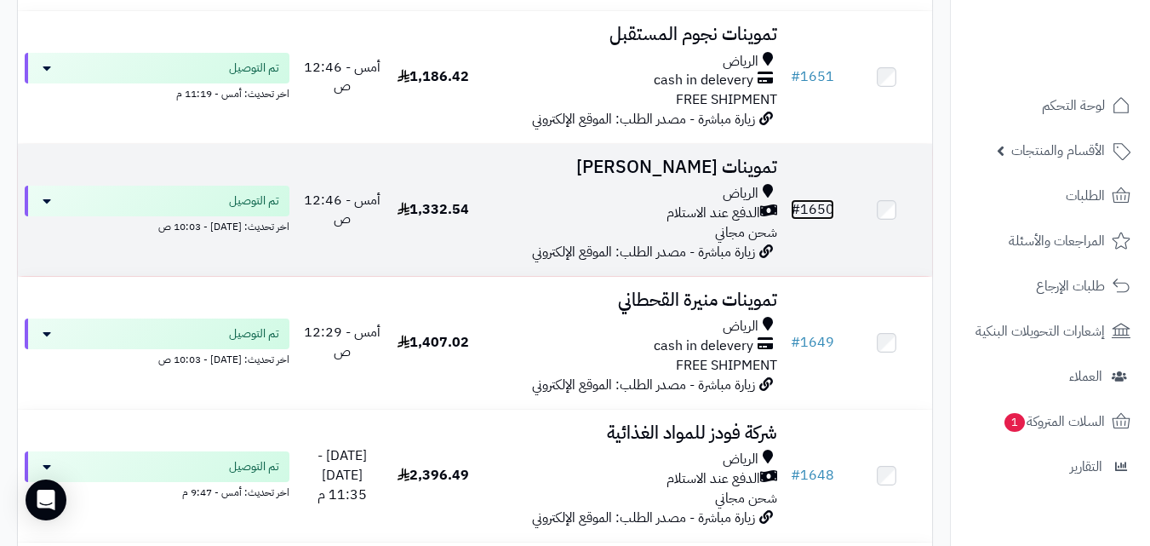
click at [812, 215] on link "# 1650" at bounding box center [812, 209] width 43 height 20
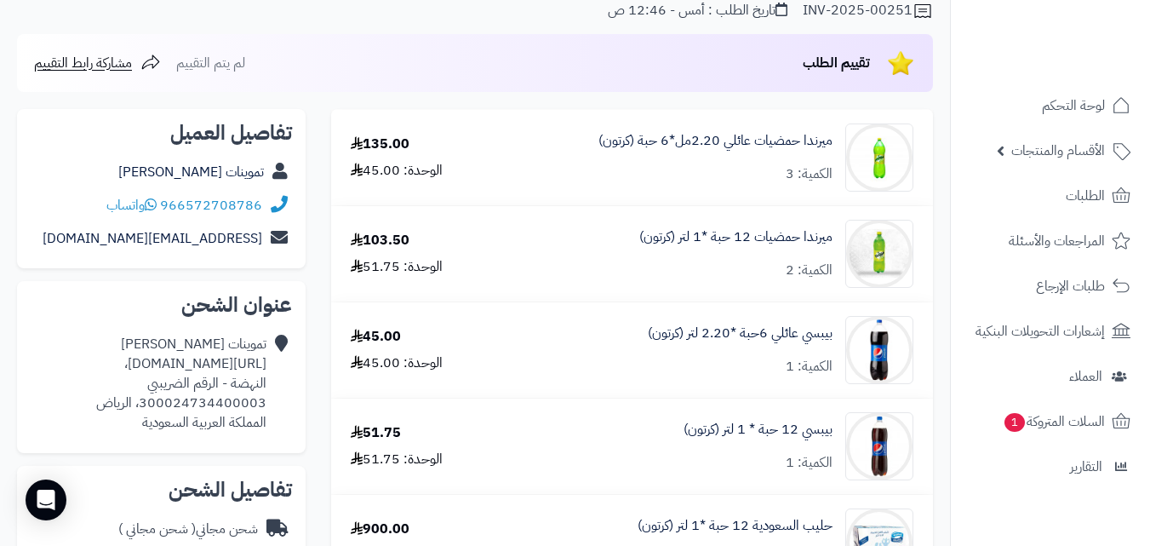
scroll to position [170, 0]
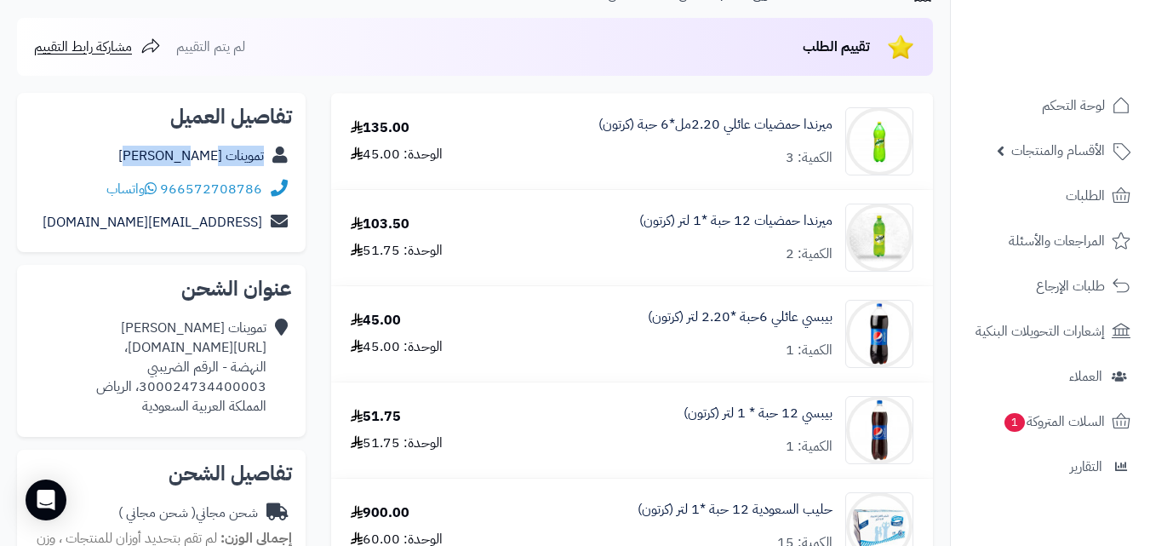
copy div "تموينات [PERSON_NAME]"
drag, startPoint x: 152, startPoint y: 154, endPoint x: 269, endPoint y: 166, distance: 118.1
click at [269, 166] on div "تموينات [PERSON_NAME]" at bounding box center [161, 156] width 261 height 33
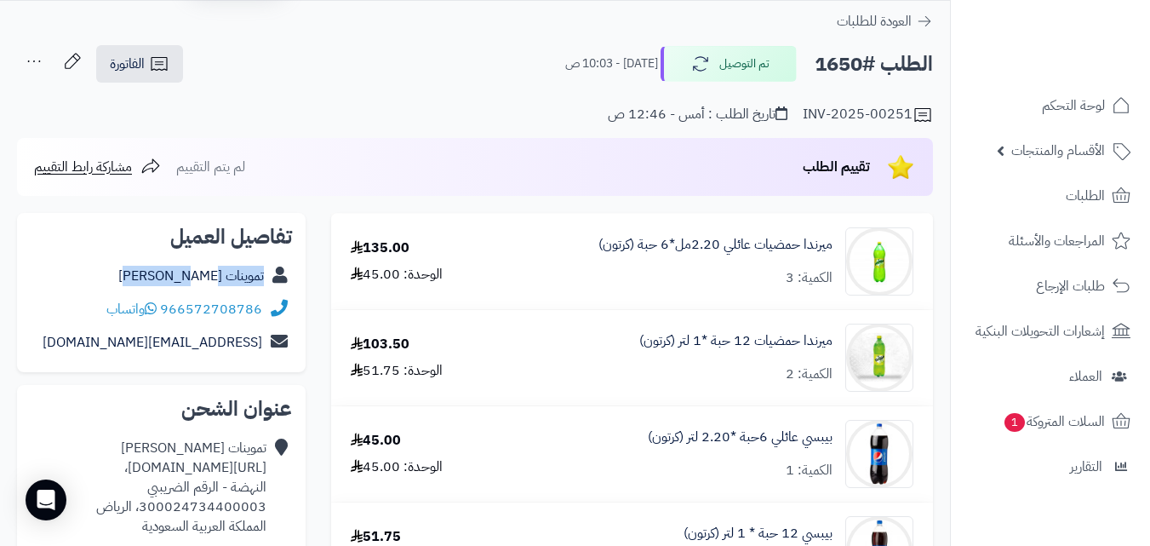
scroll to position [0, 0]
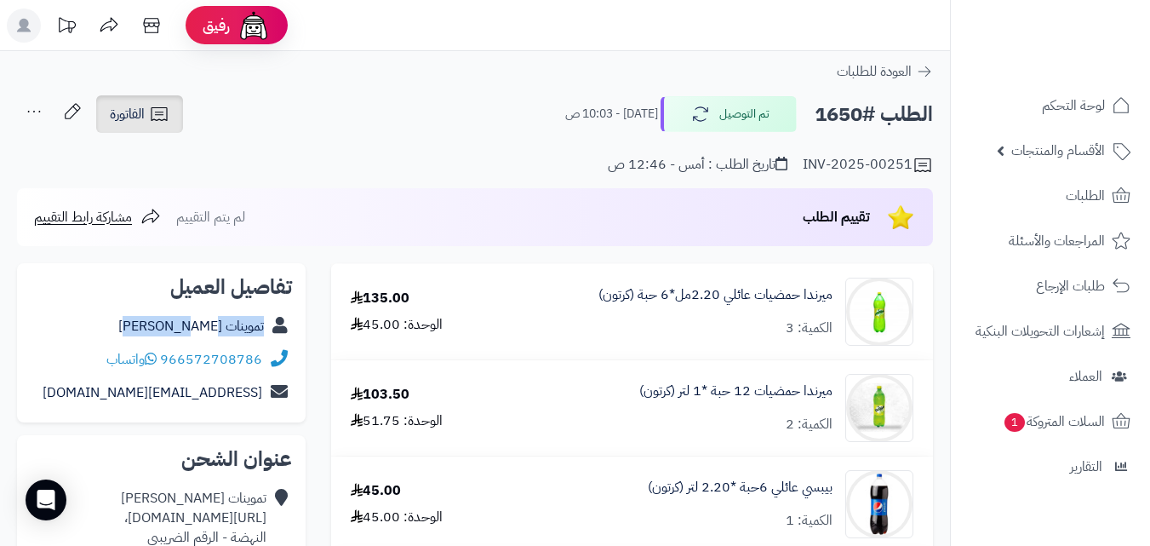
drag, startPoint x: 140, startPoint y: 118, endPoint x: 181, endPoint y: 138, distance: 46.1
click at [140, 118] on span "الفاتورة" at bounding box center [127, 114] width 35 height 20
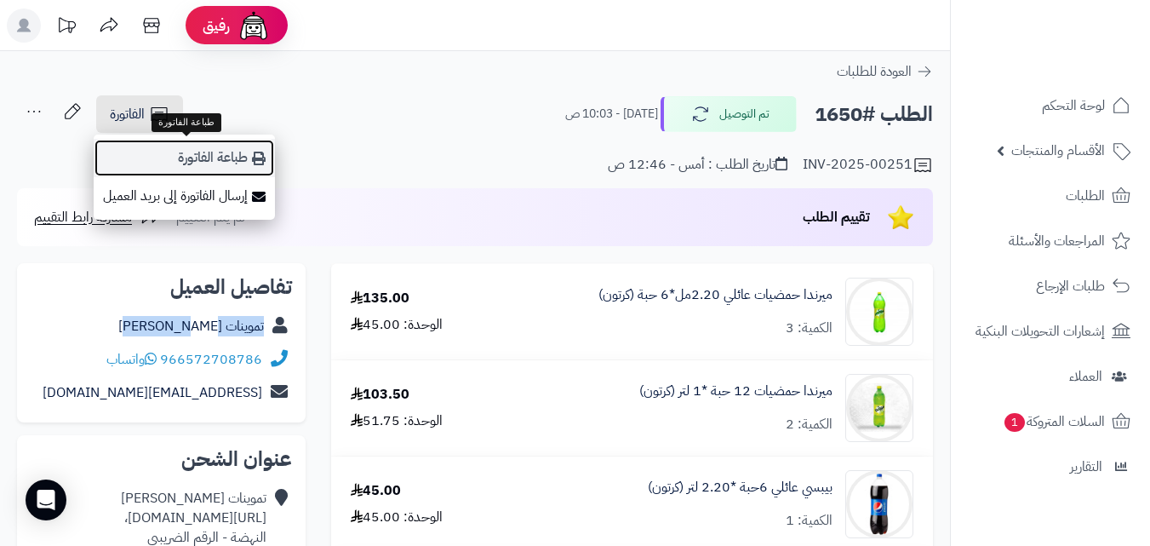
click at [210, 154] on link "طباعة الفاتورة" at bounding box center [184, 158] width 181 height 38
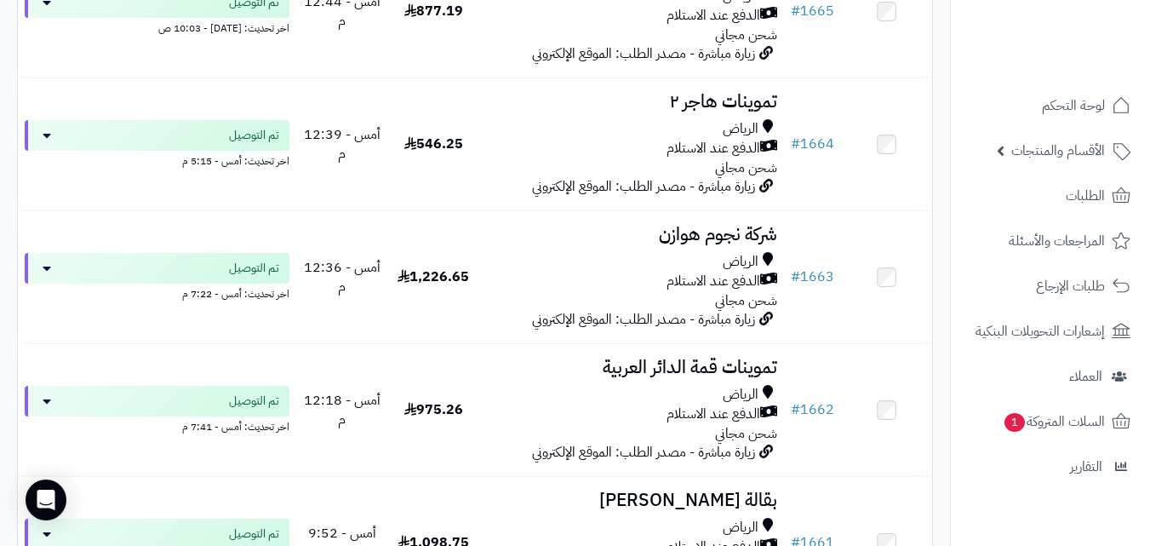
scroll to position [2530, 0]
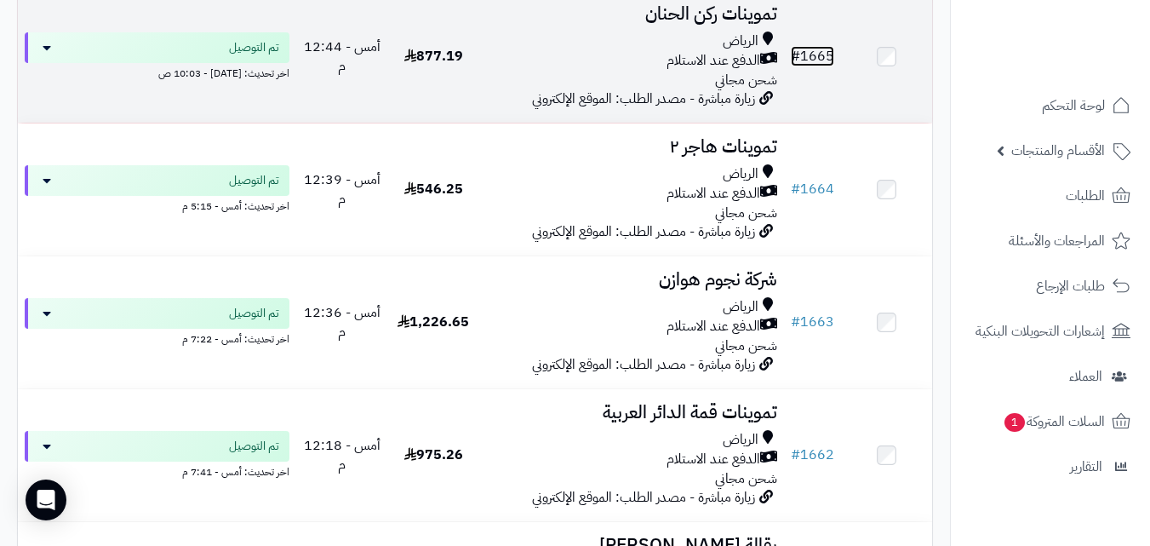
click at [817, 65] on link "# 1665" at bounding box center [812, 56] width 43 height 20
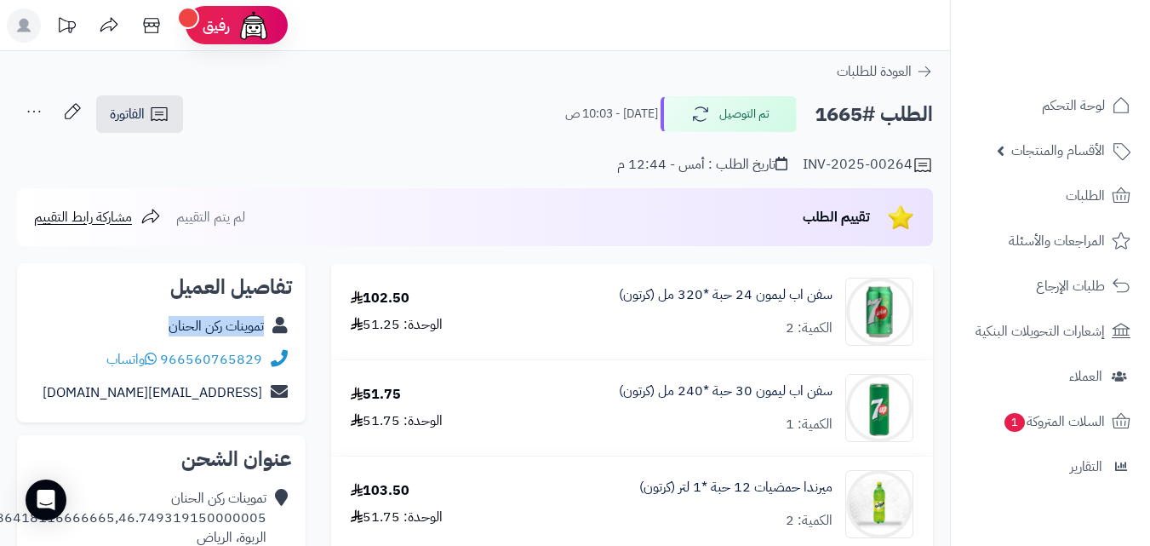
copy div "تموينات ركن الحنان"
drag, startPoint x: 160, startPoint y: 319, endPoint x: 275, endPoint y: 330, distance: 115.4
click at [275, 330] on div "تموينات ركن الحنان" at bounding box center [161, 326] width 261 height 33
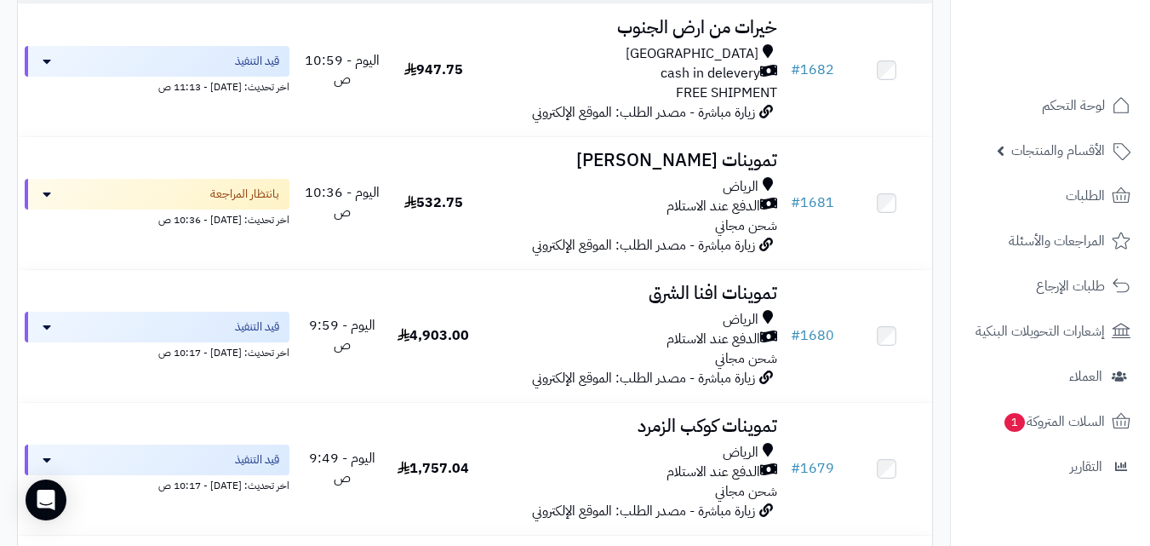
scroll to position [123, 0]
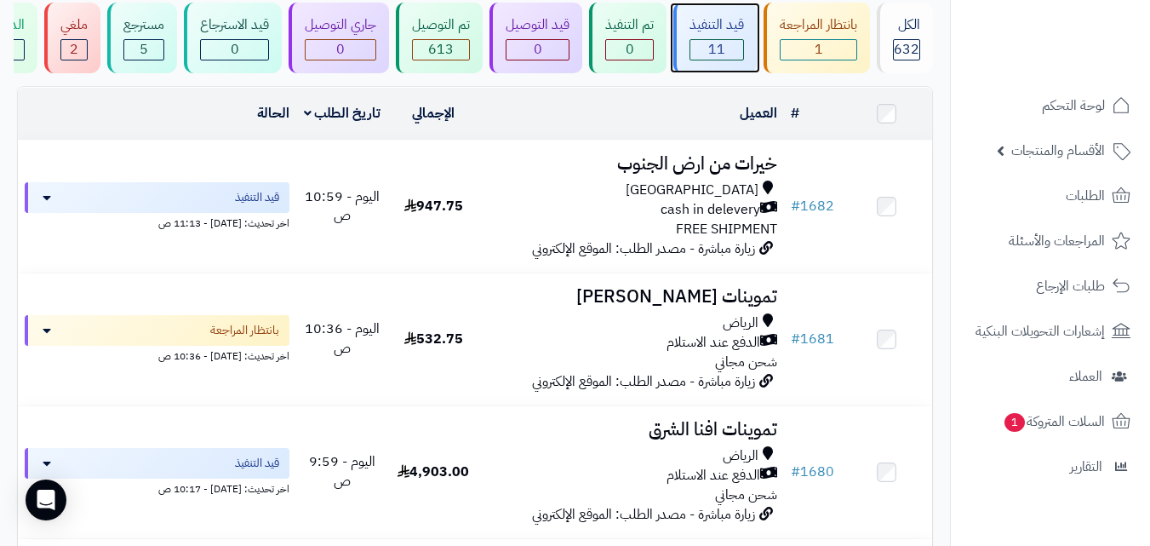
click at [714, 20] on div "قيد التنفيذ" at bounding box center [717, 25] width 54 height 20
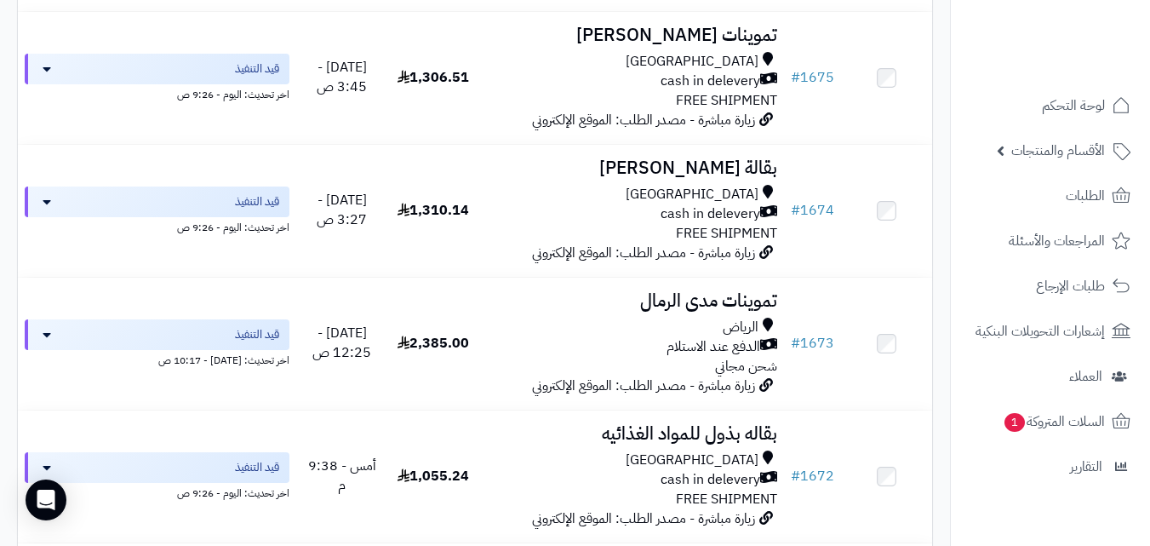
scroll to position [950, 0]
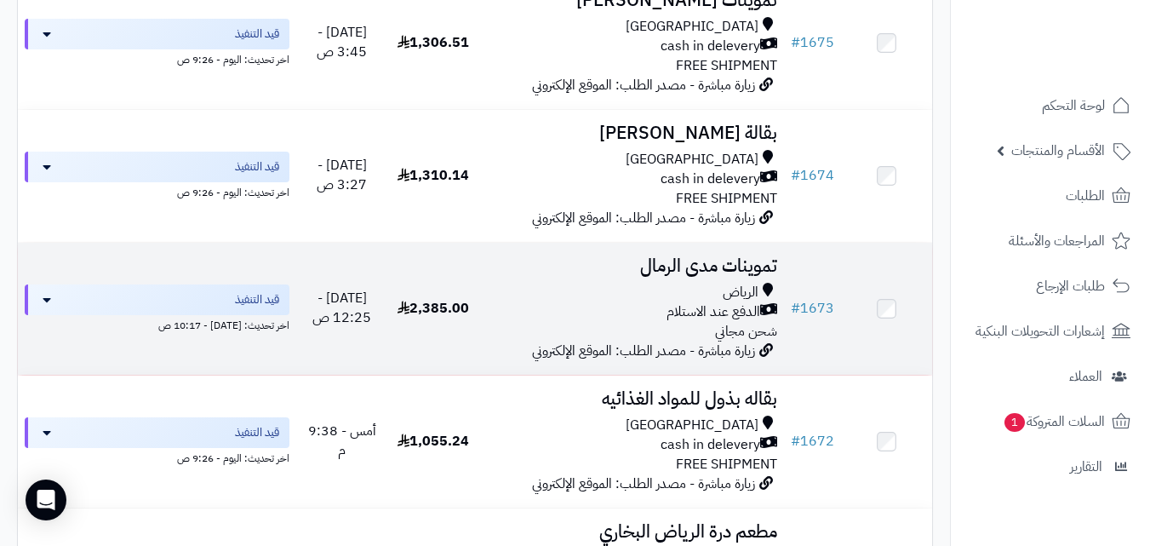
click at [599, 302] on div "الرياض" at bounding box center [631, 293] width 291 height 20
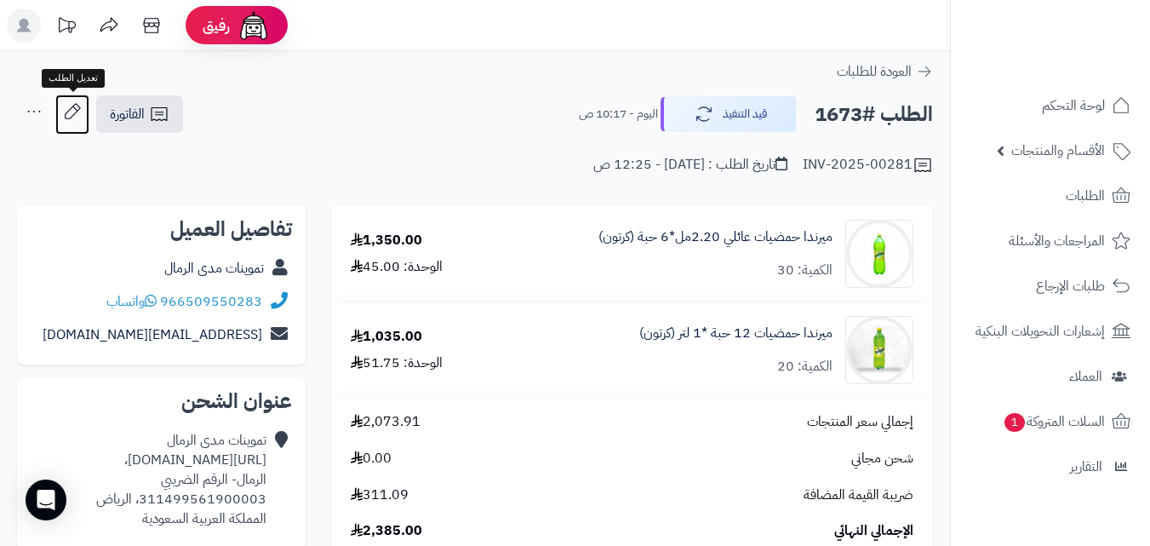
click at [85, 131] on link at bounding box center [72, 115] width 34 height 40
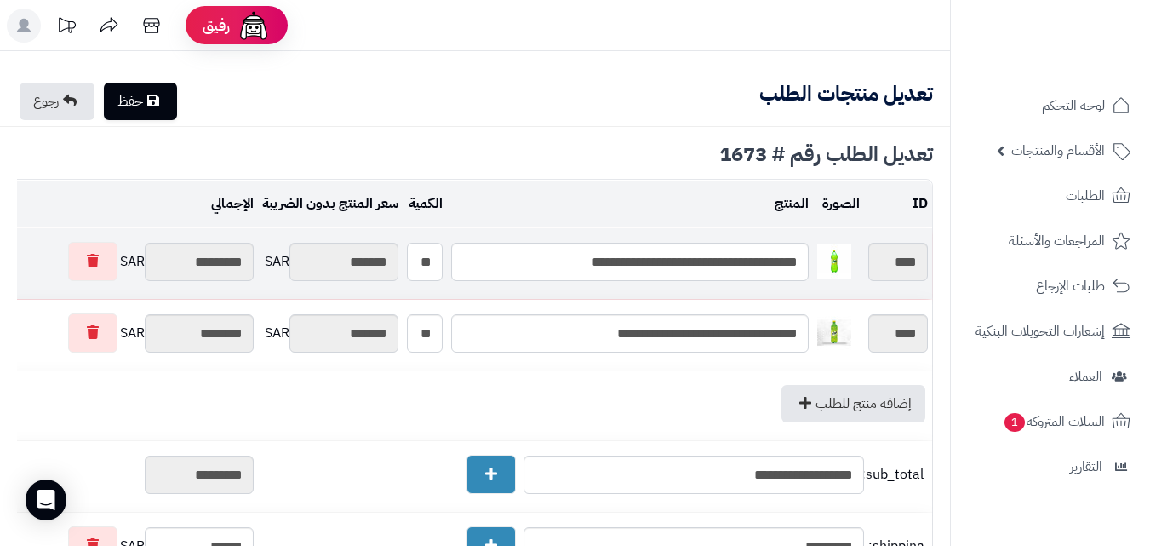
click at [421, 249] on input "**" at bounding box center [425, 262] width 36 height 38
type input "*"
type input "*******"
type input "********"
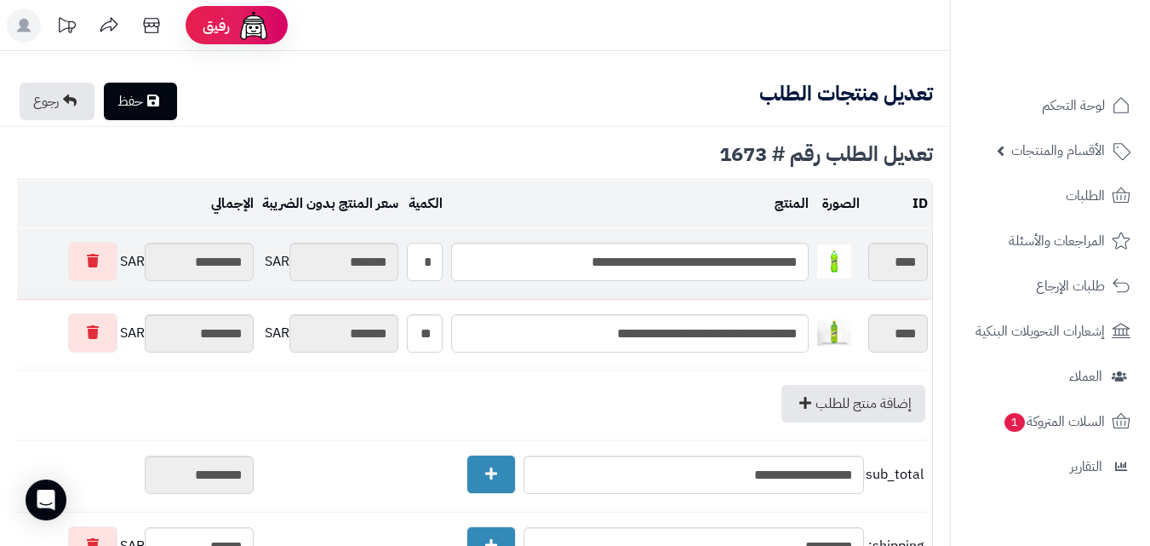
type input "********"
type input "*********"
type input "**"
type input "*********"
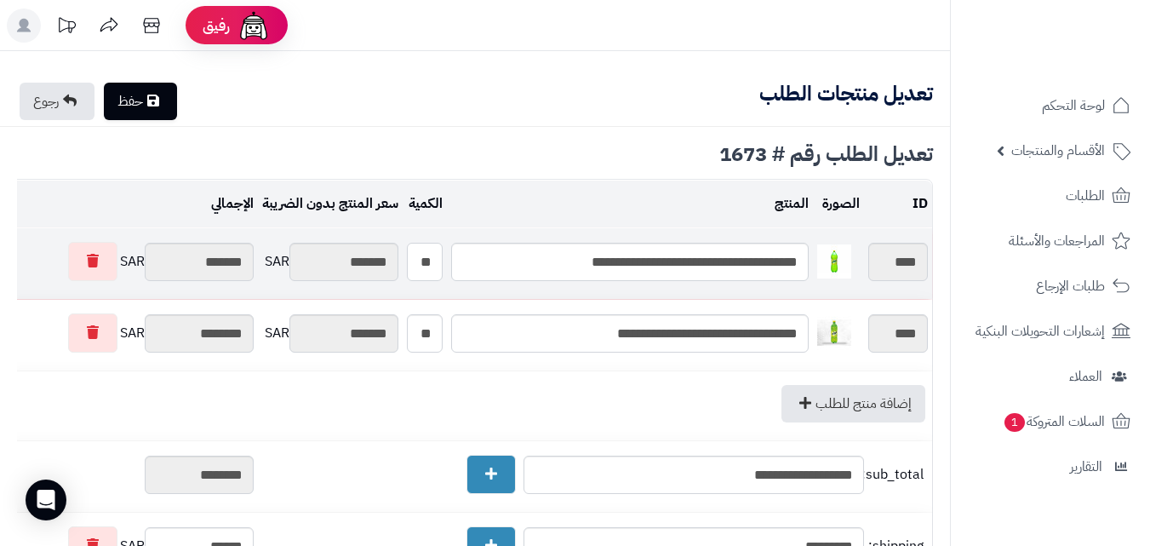
type input "********"
type input "*********"
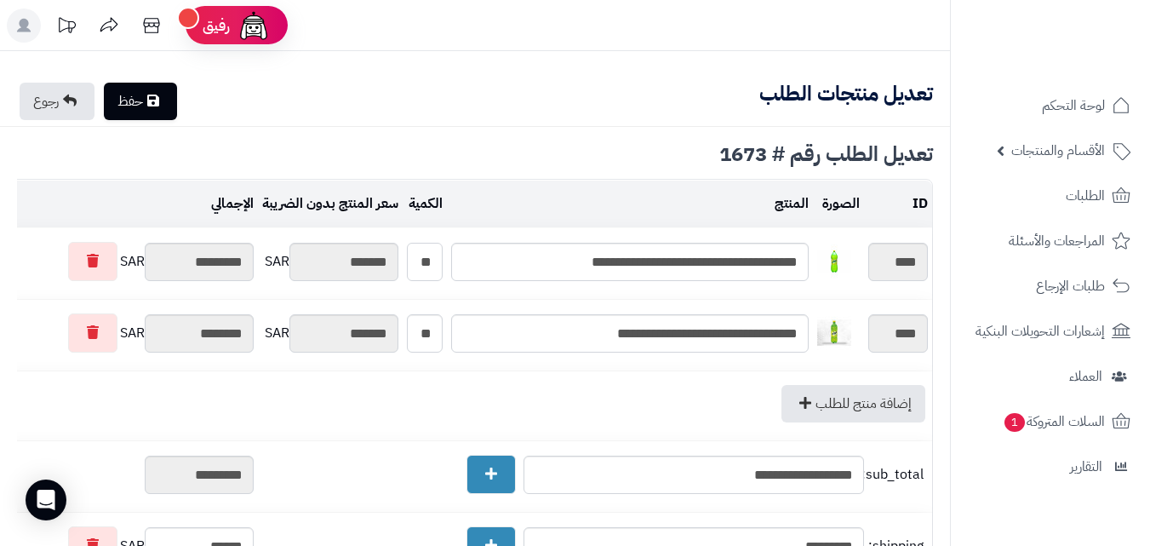
type input "**"
click at [473, 148] on div "تعديل الطلب رقم # 1673" at bounding box center [475, 154] width 916 height 20
click at [167, 102] on link "حفظ" at bounding box center [140, 101] width 73 height 37
type input "**********"
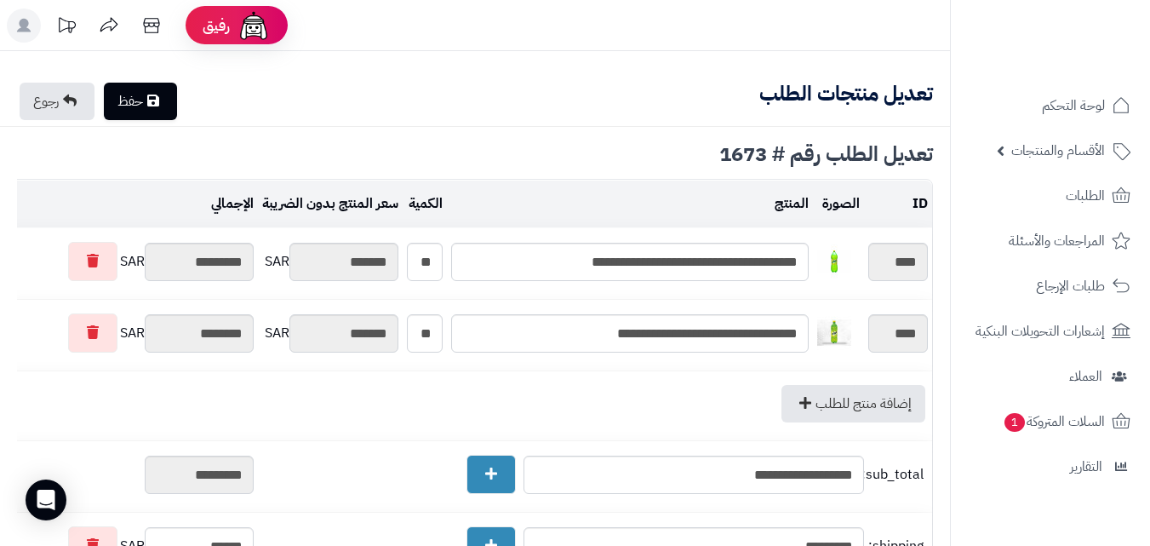
type textarea "**********"
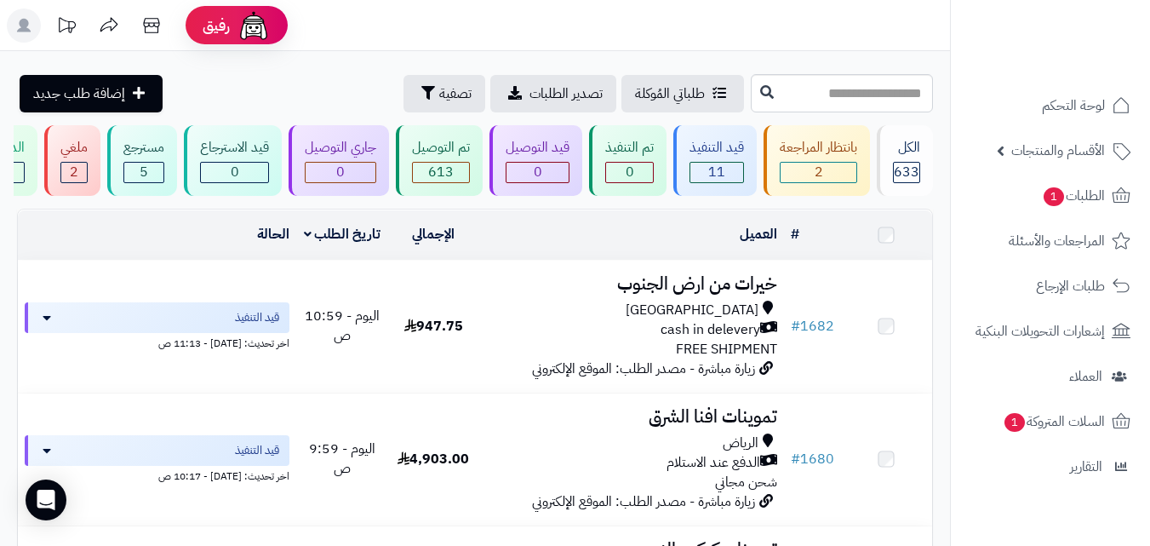
scroll to position [950, 0]
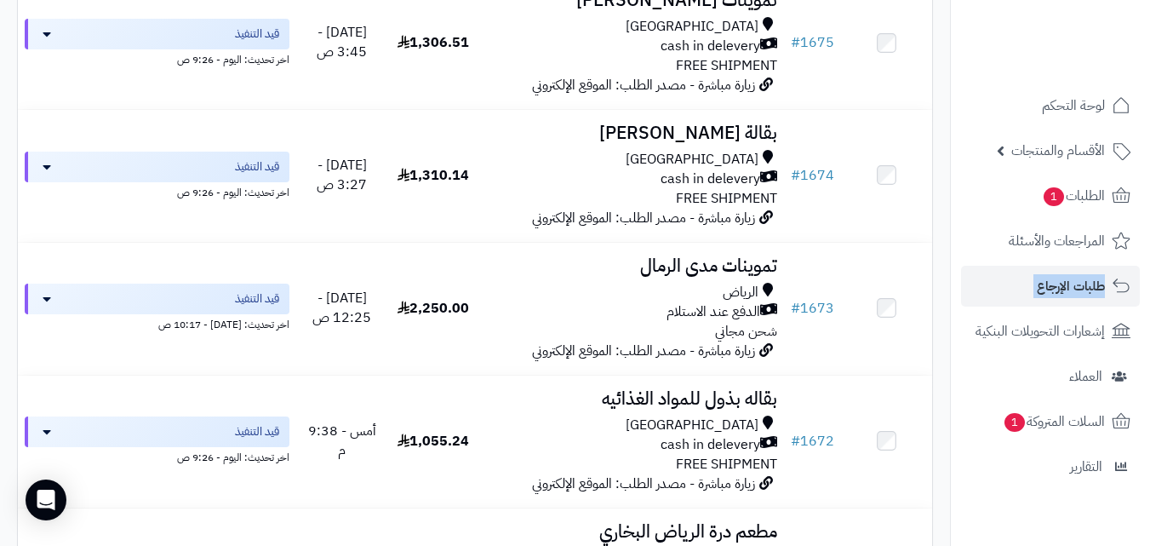
drag, startPoint x: 1146, startPoint y: 319, endPoint x: 1148, endPoint y: 295, distance: 23.9
click at [1148, 295] on ul "لوحة التحكم الأقسام والمنتجات المنتجات الأقسام الماركات مواصفات المنتجات مواصفا…" at bounding box center [1050, 286] width 199 height 402
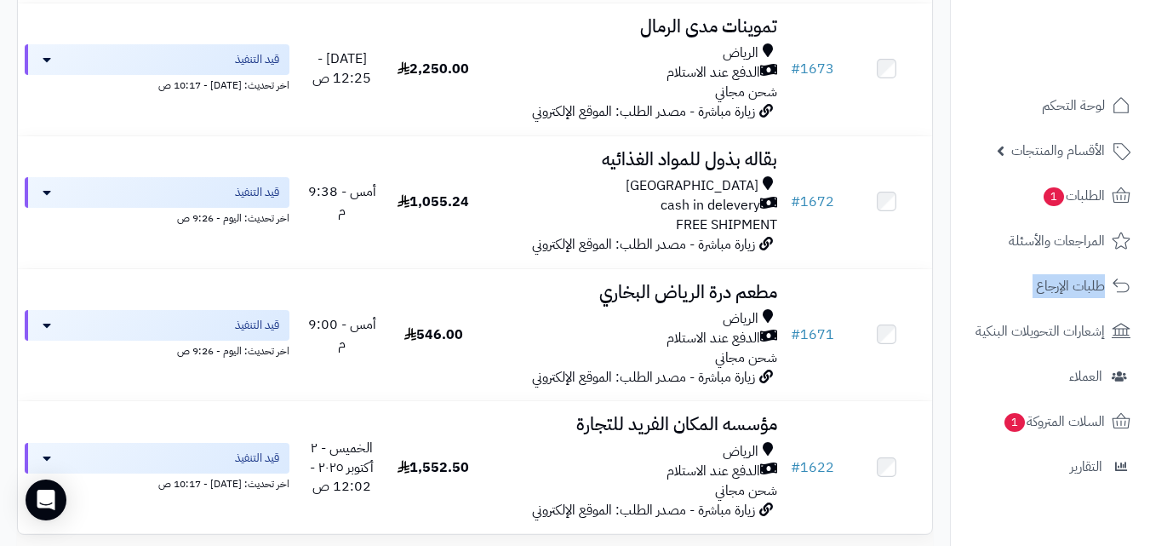
scroll to position [1356, 0]
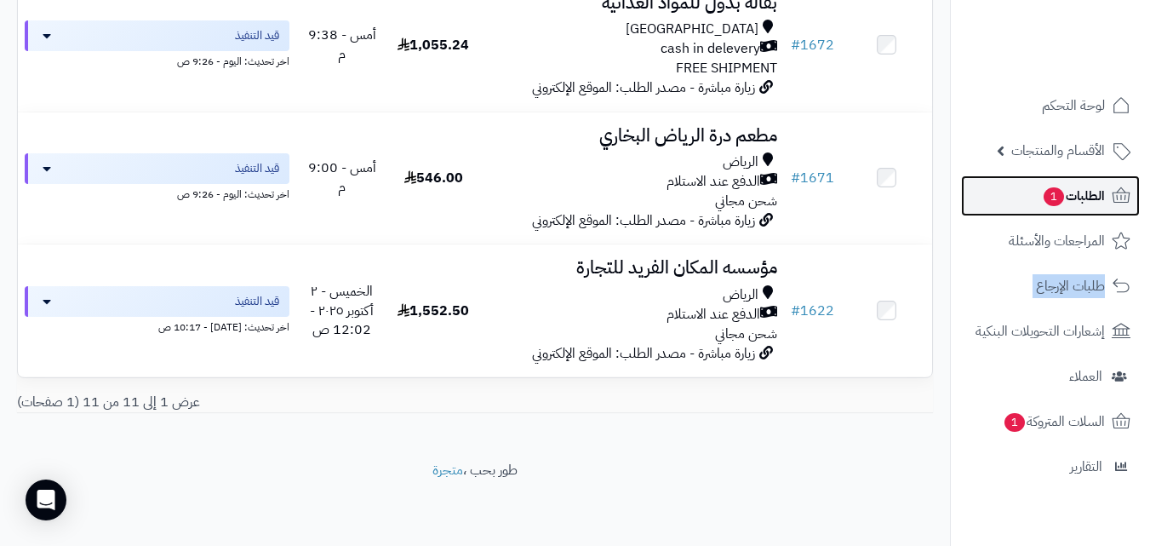
click at [1075, 186] on span "الطلبات 1" at bounding box center [1073, 196] width 63 height 24
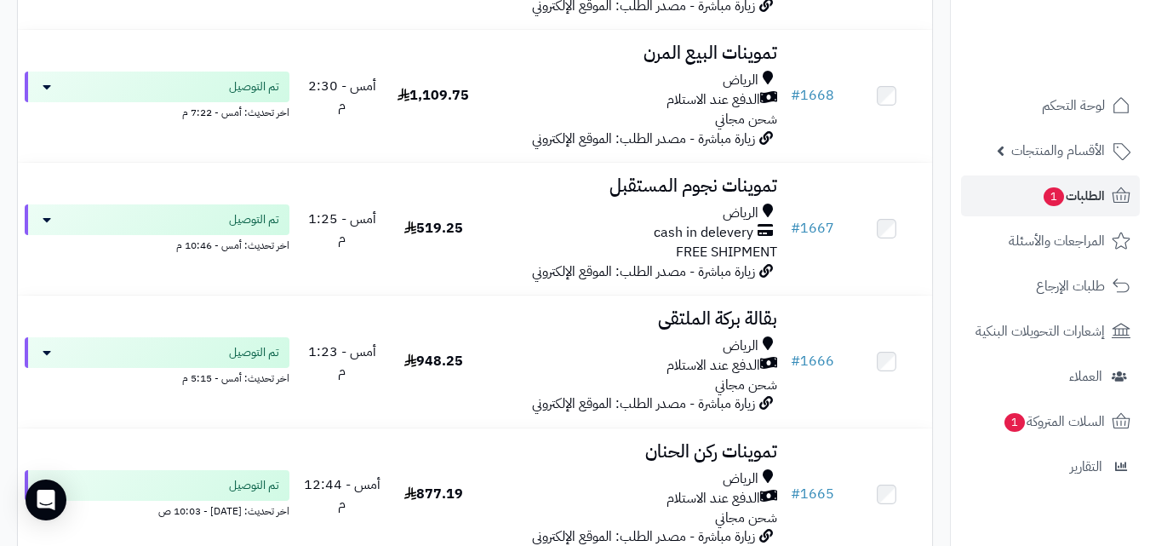
scroll to position [2497, 0]
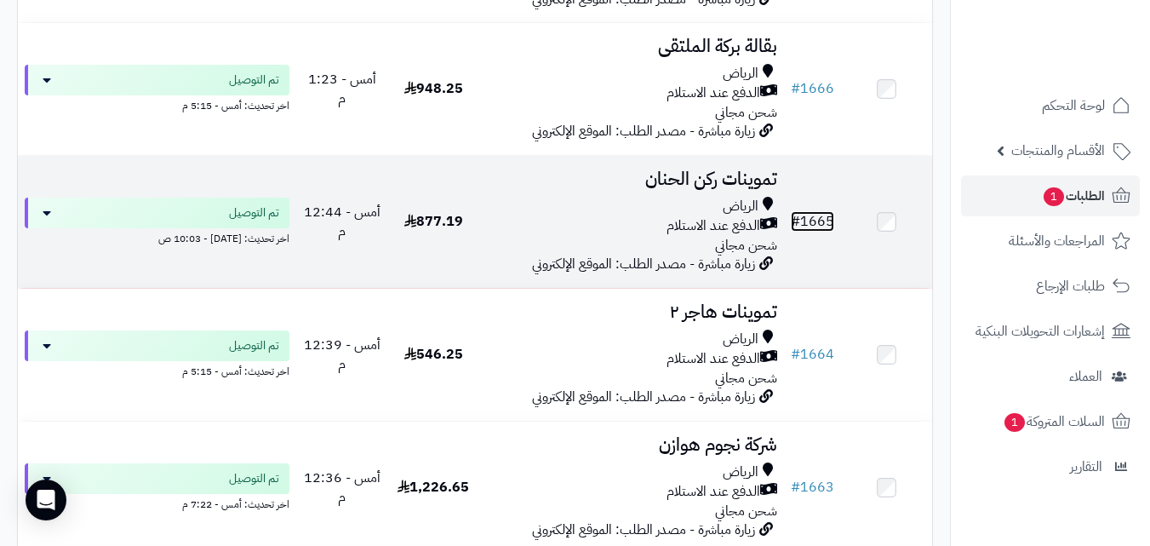
click at [823, 231] on link "# 1665" at bounding box center [812, 221] width 43 height 20
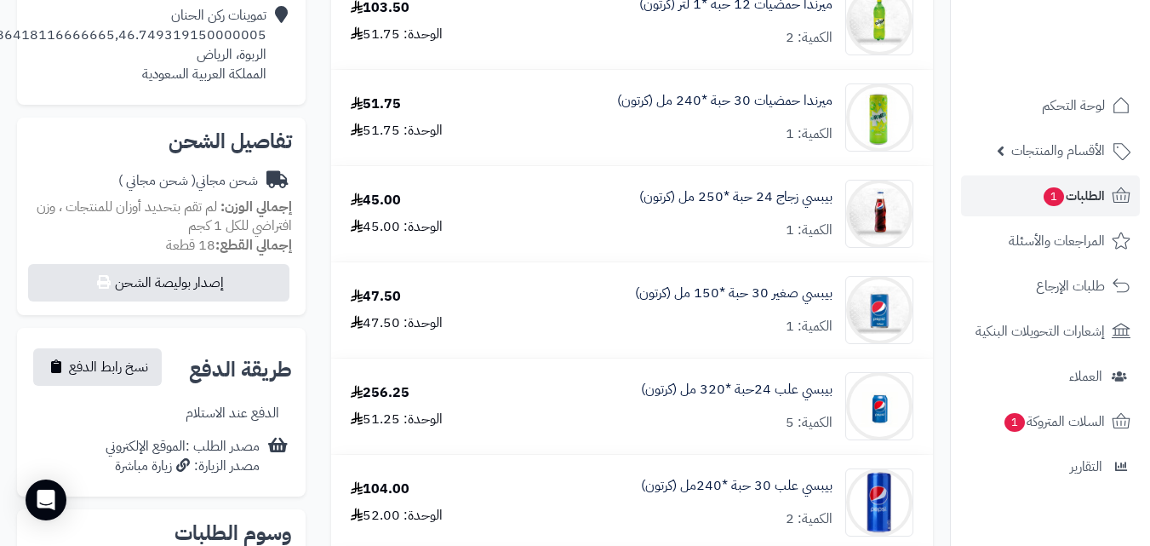
scroll to position [556, 0]
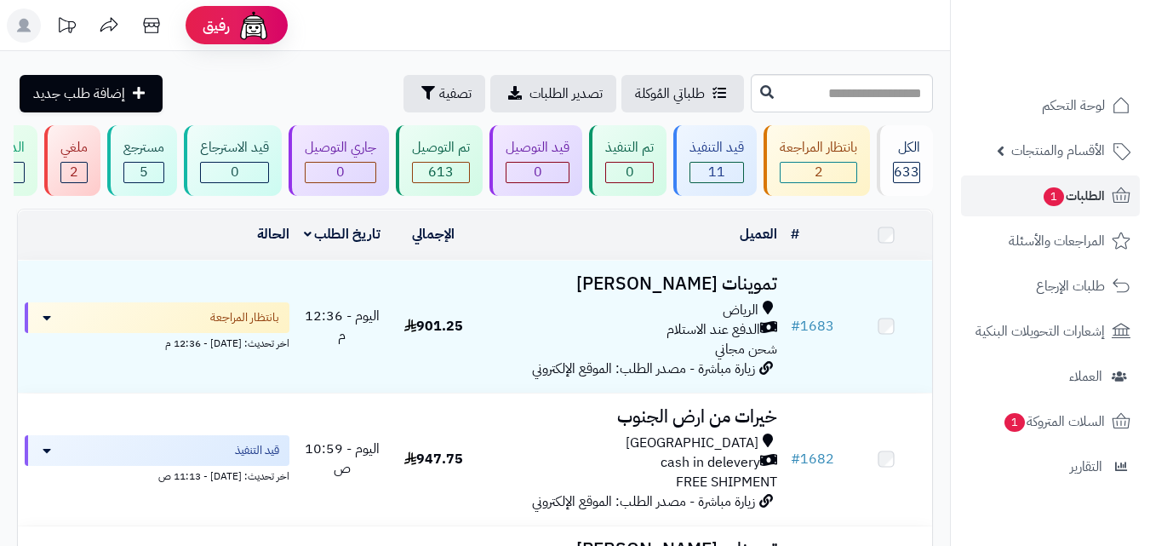
scroll to position [2497, 0]
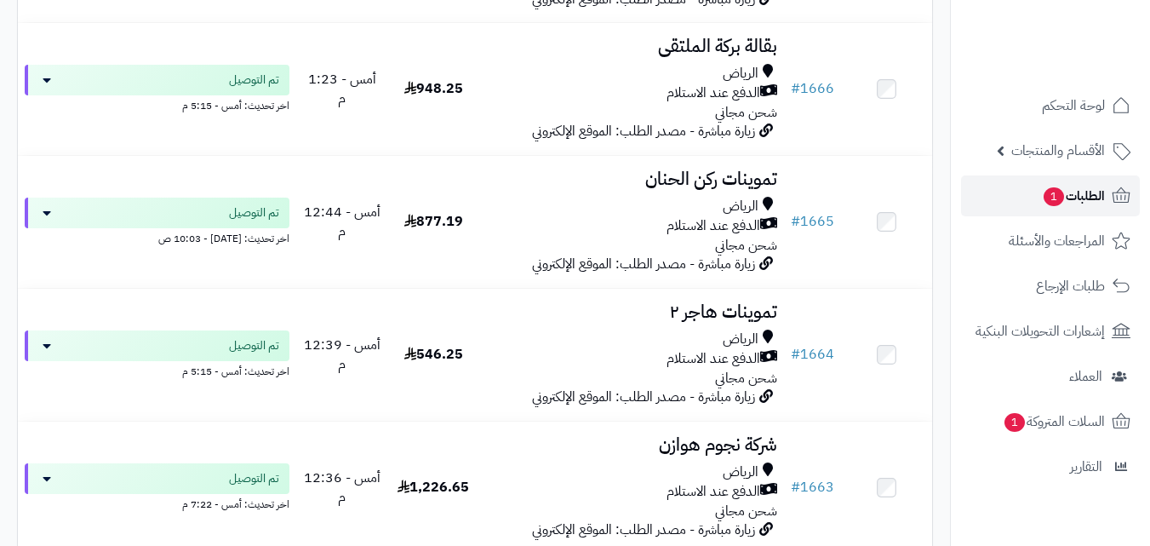
click at [1082, 189] on span "الطلبات 1" at bounding box center [1073, 196] width 63 height 24
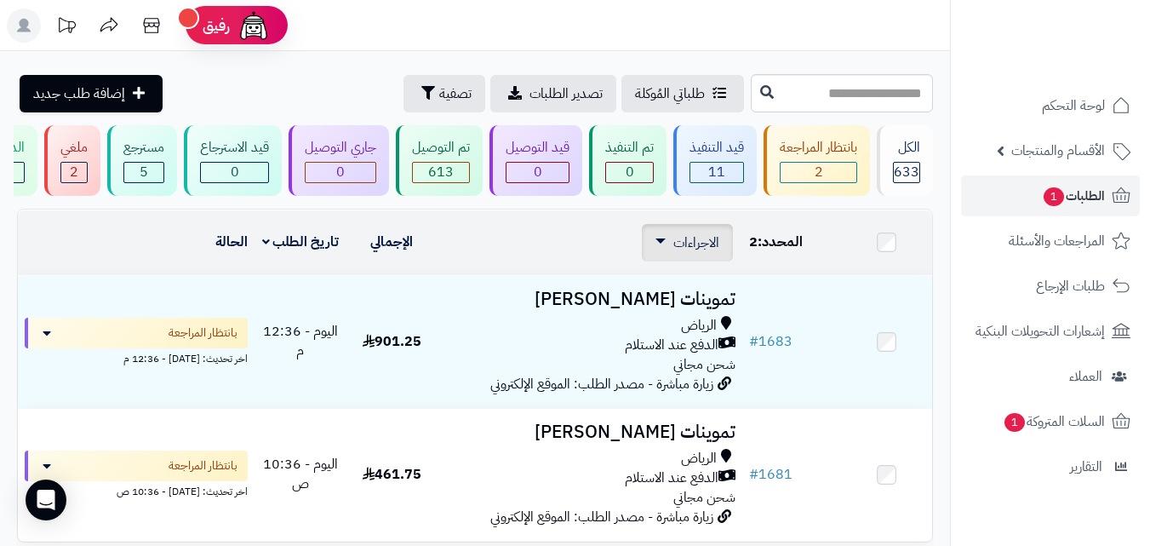
click at [688, 249] on span "الاجراءات" at bounding box center [696, 242] width 46 height 20
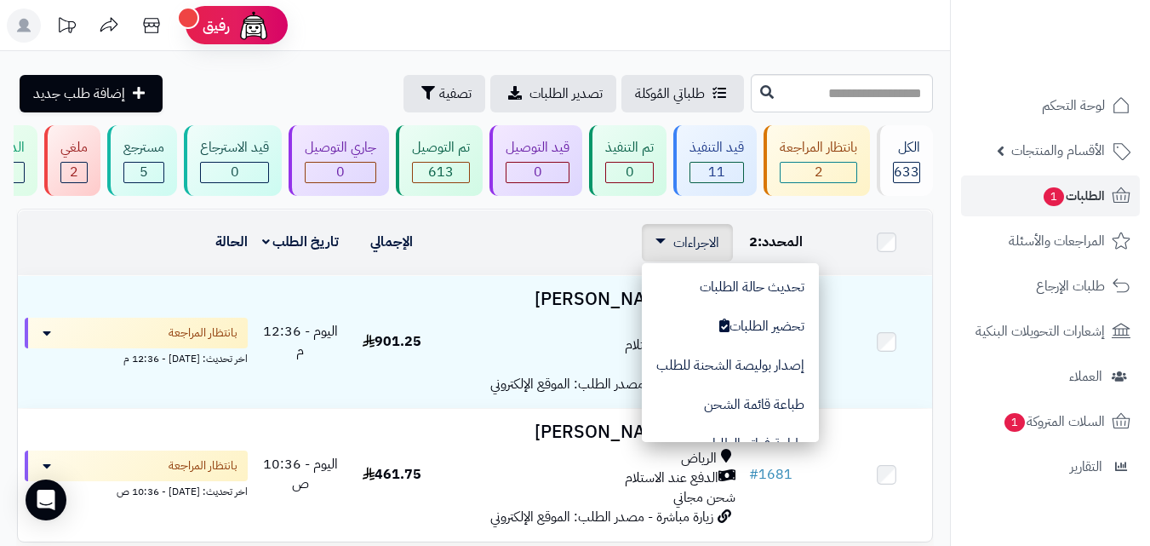
scroll to position [143, 0]
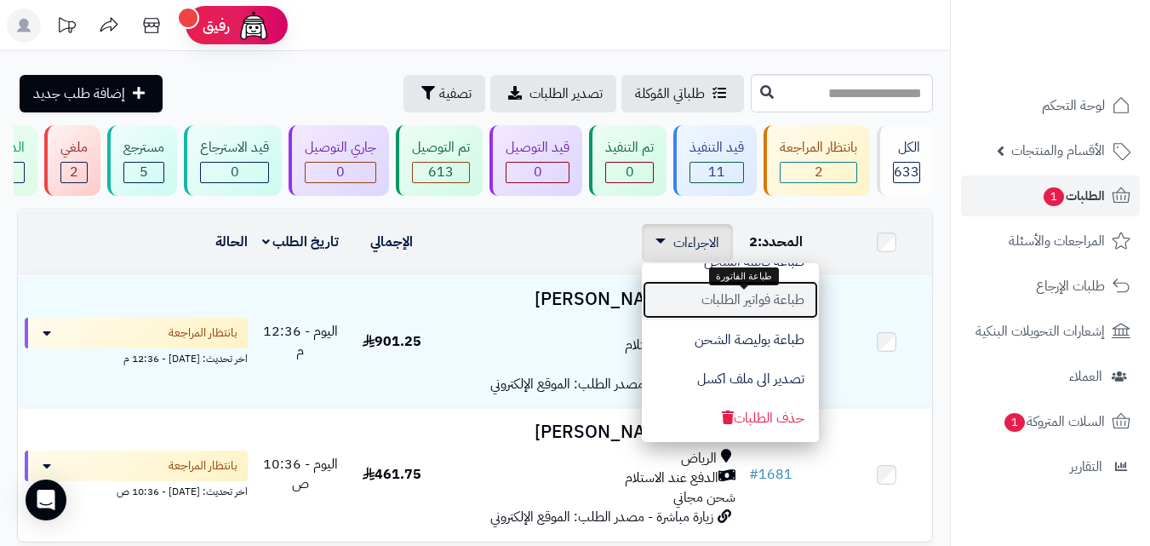
click at [769, 301] on button "طباعة فواتير الطلبات" at bounding box center [730, 299] width 177 height 39
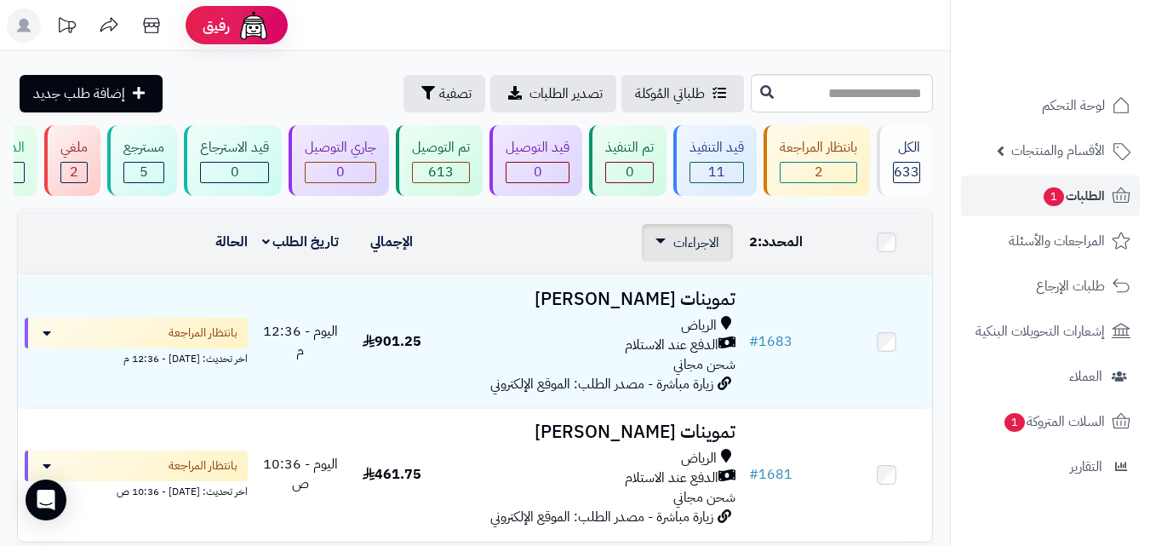
click at [662, 253] on link "الاجراءات" at bounding box center [688, 242] width 64 height 20
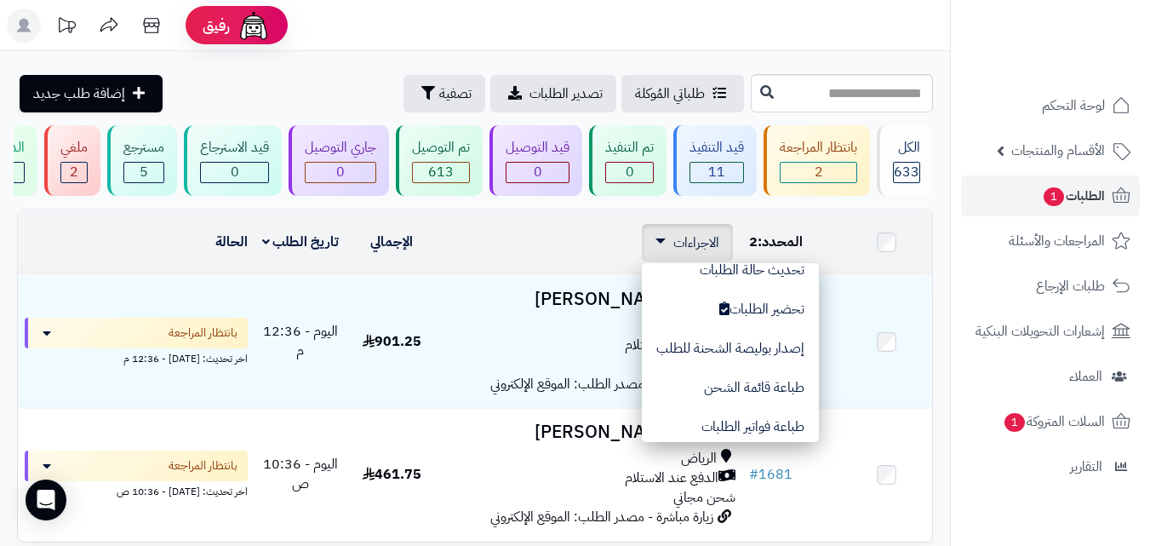
scroll to position [0, 0]
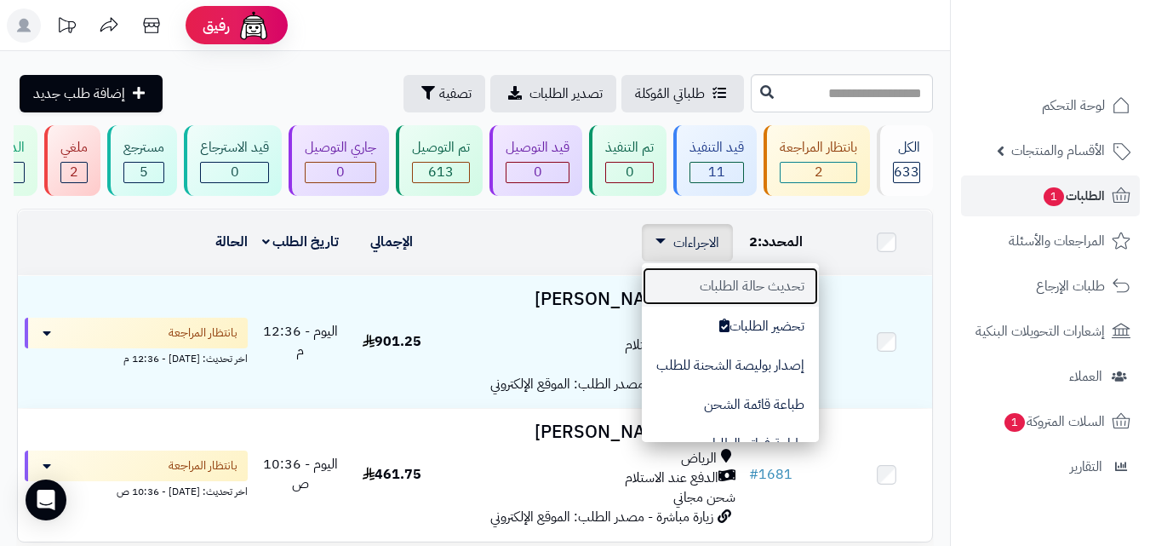
click at [730, 293] on button "تحديث حالة الطلبات" at bounding box center [730, 286] width 177 height 39
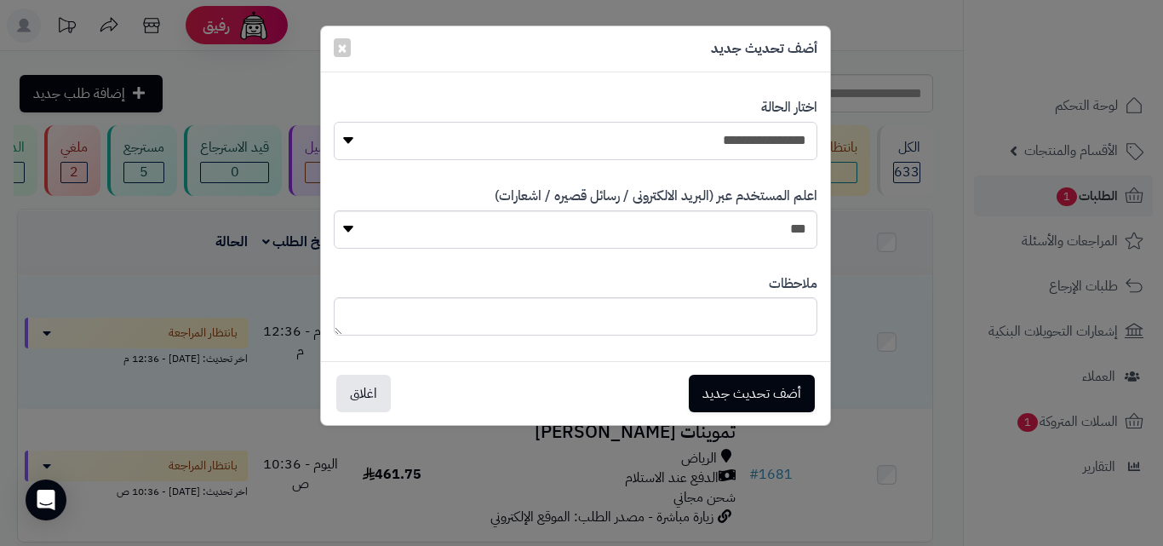
click at [735, 143] on select "**********" at bounding box center [576, 141] width 484 height 38
click at [334, 122] on select "**********" at bounding box center [576, 141] width 484 height 38
click at [788, 129] on select "**********" at bounding box center [576, 141] width 484 height 38
select select "*"
click at [334, 122] on select "**********" at bounding box center [576, 141] width 484 height 38
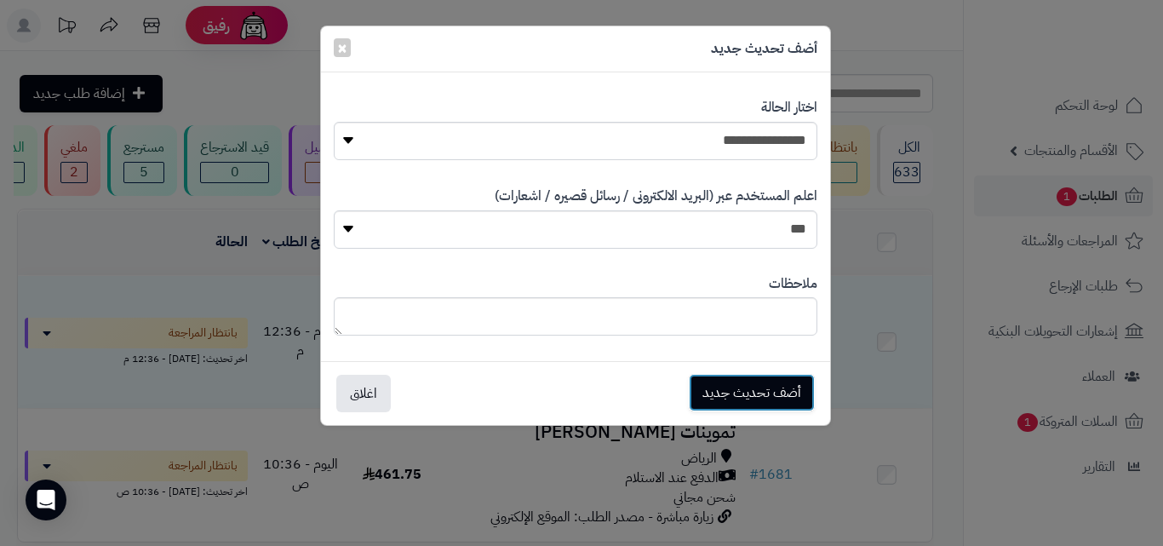
click at [748, 409] on button "أضف تحديث جديد" at bounding box center [752, 392] width 126 height 37
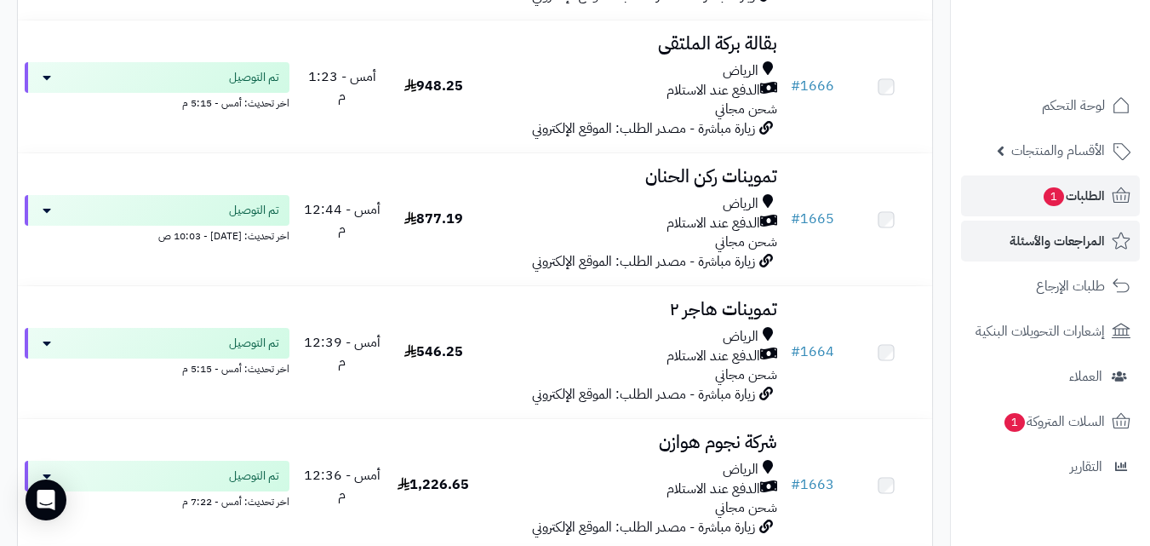
scroll to position [2497, 0]
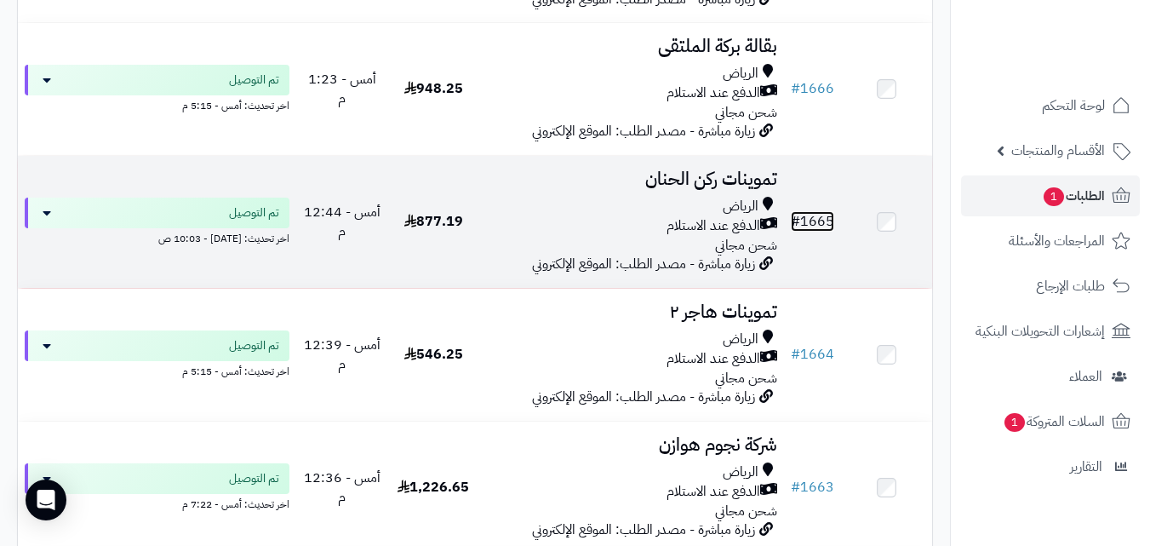
click at [822, 232] on link "# 1665" at bounding box center [812, 221] width 43 height 20
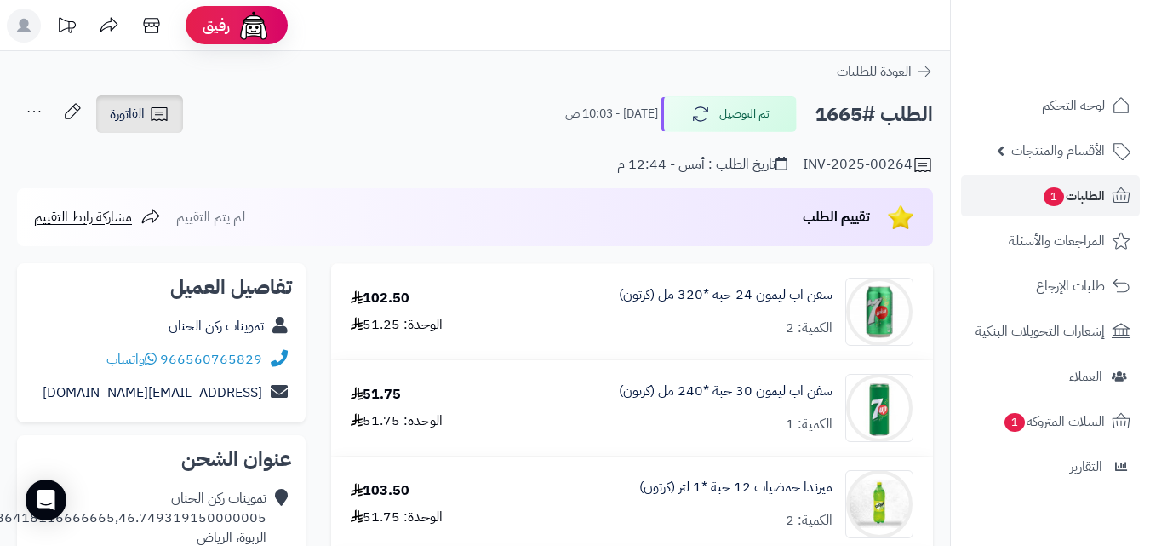
click at [145, 115] on span "الفاتورة" at bounding box center [127, 114] width 35 height 20
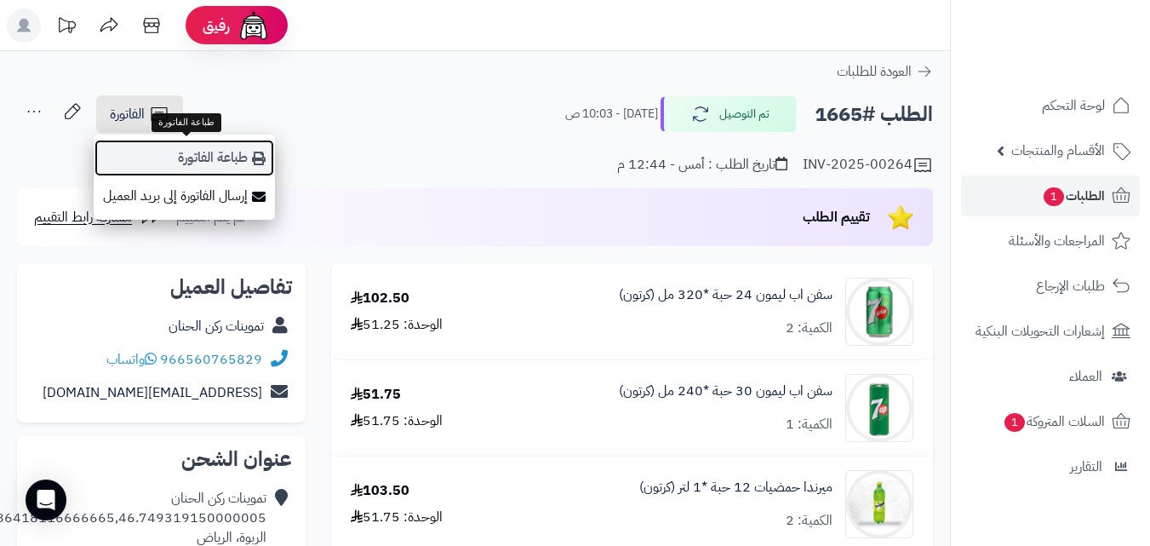
click at [224, 163] on link "طباعة الفاتورة" at bounding box center [184, 158] width 181 height 38
